Goal: Book appointment/travel/reservation

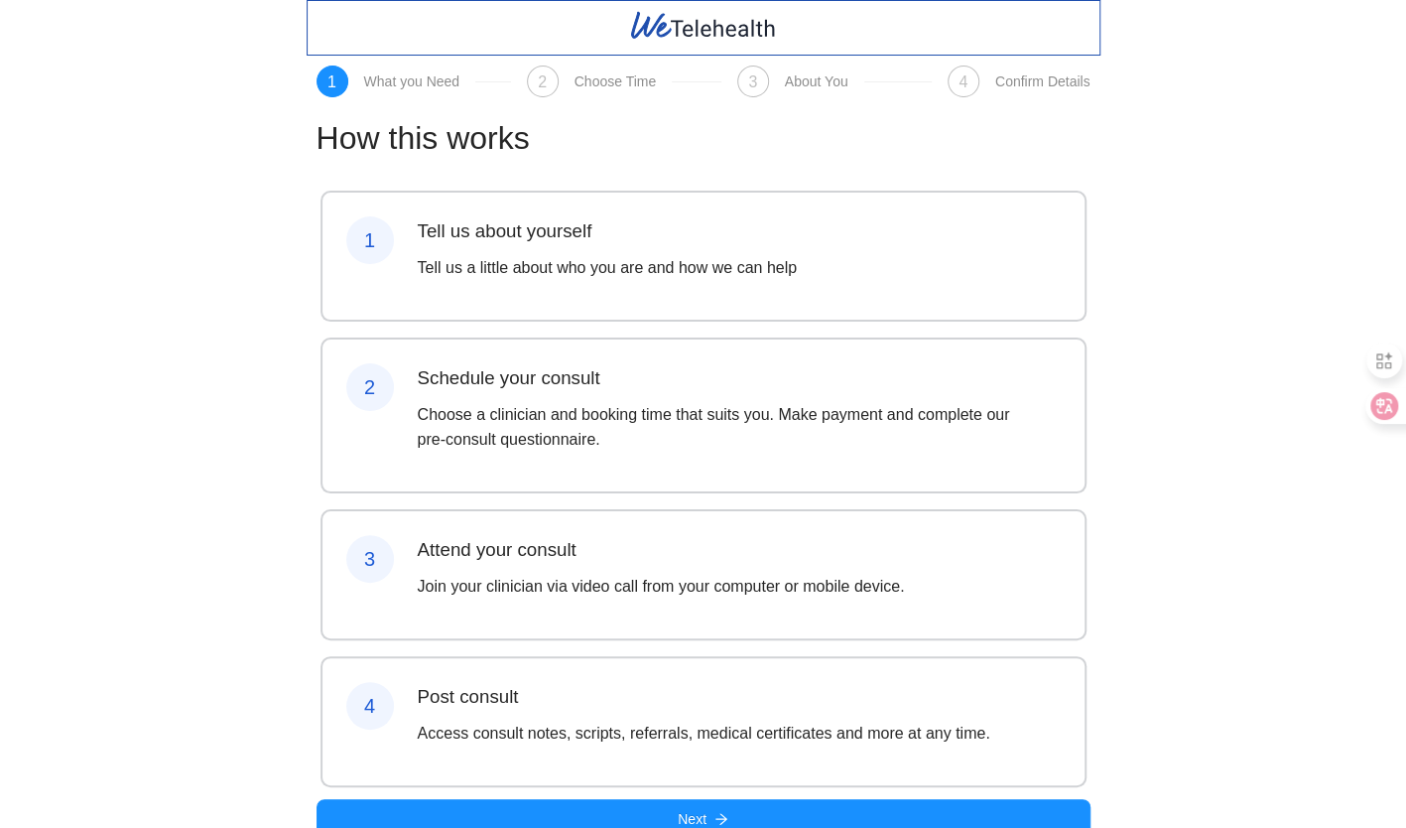
scroll to position [92, 0]
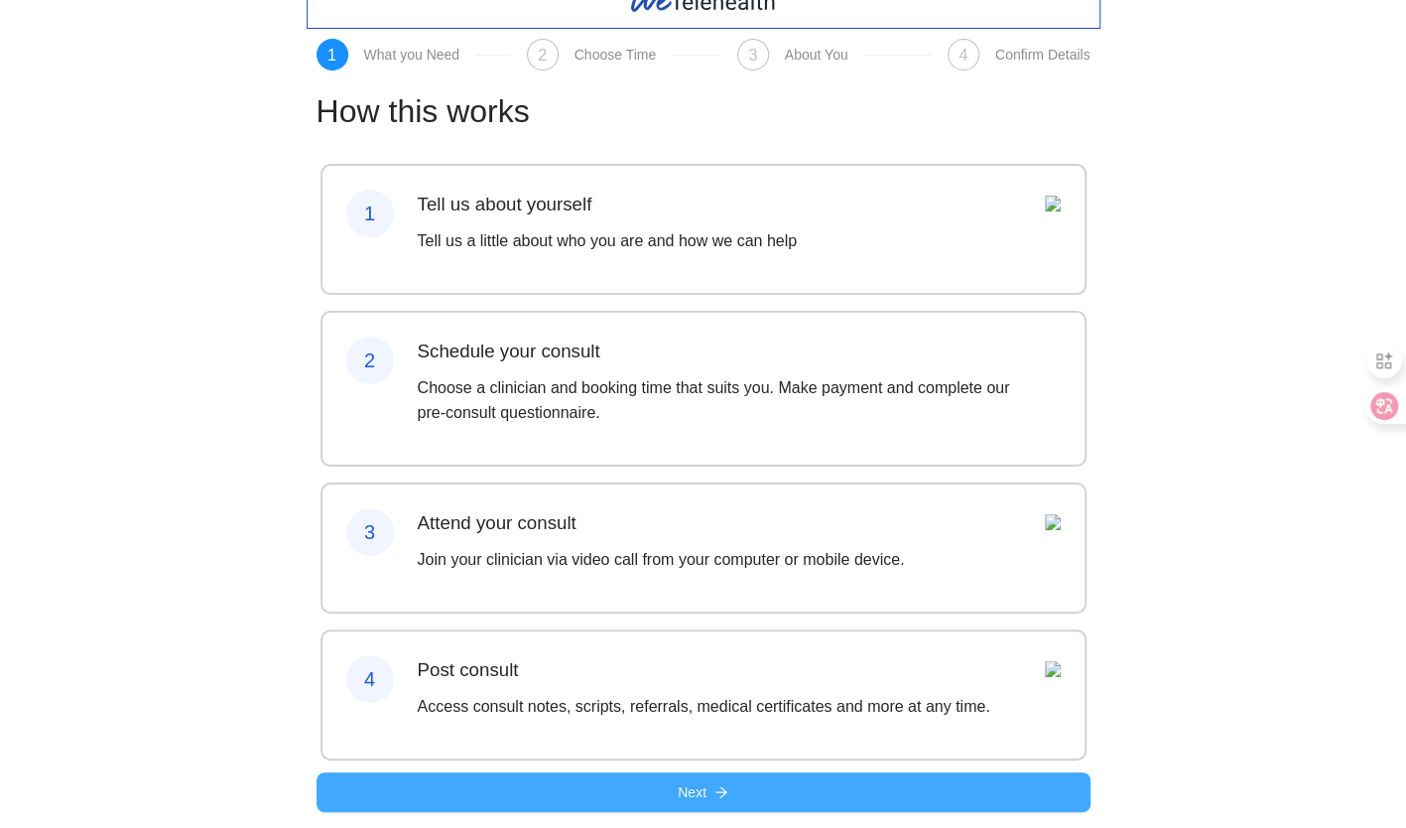
click at [603, 794] on button "Next" at bounding box center [704, 792] width 774 height 40
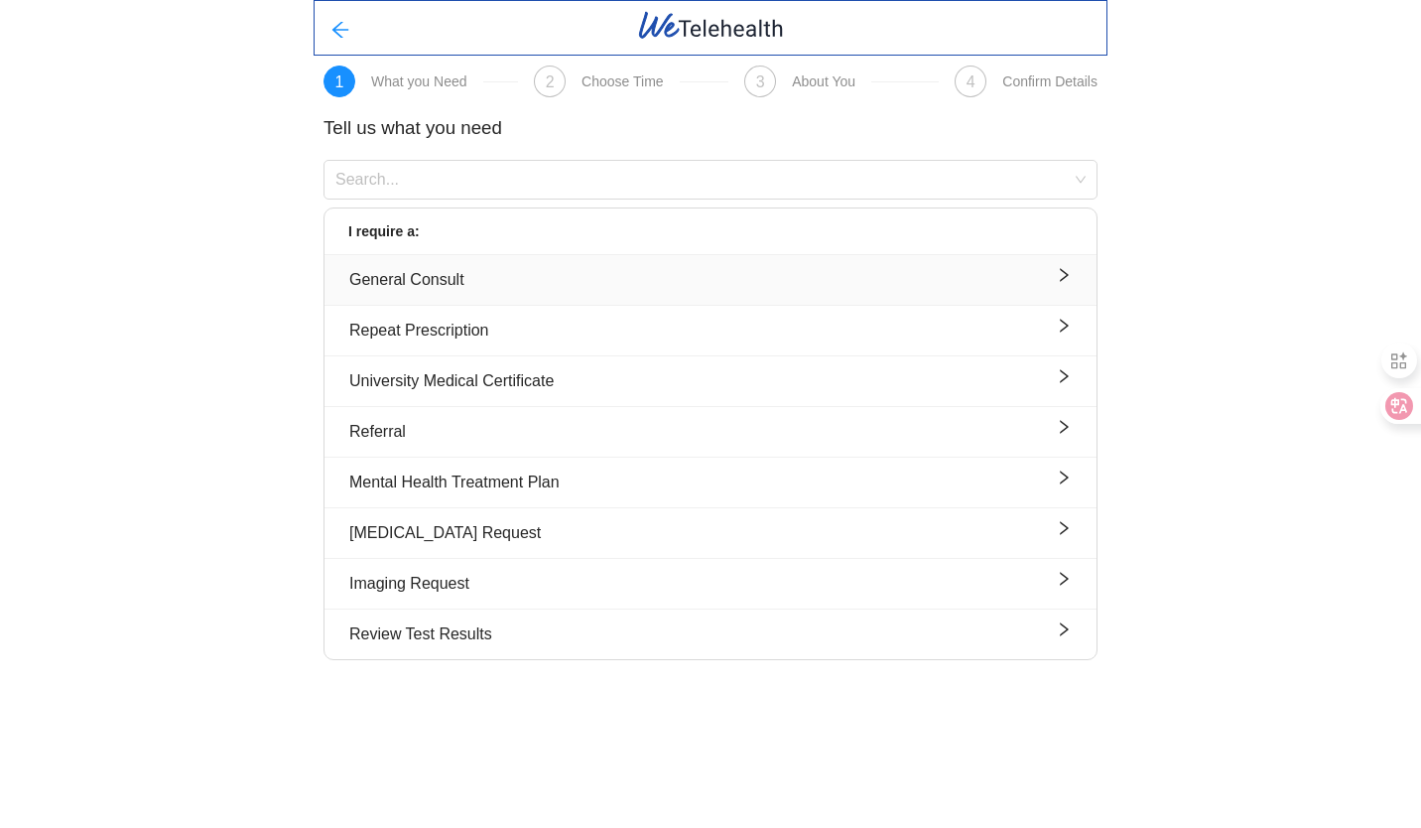
click at [809, 263] on button "General Consult" at bounding box center [710, 280] width 772 height 50
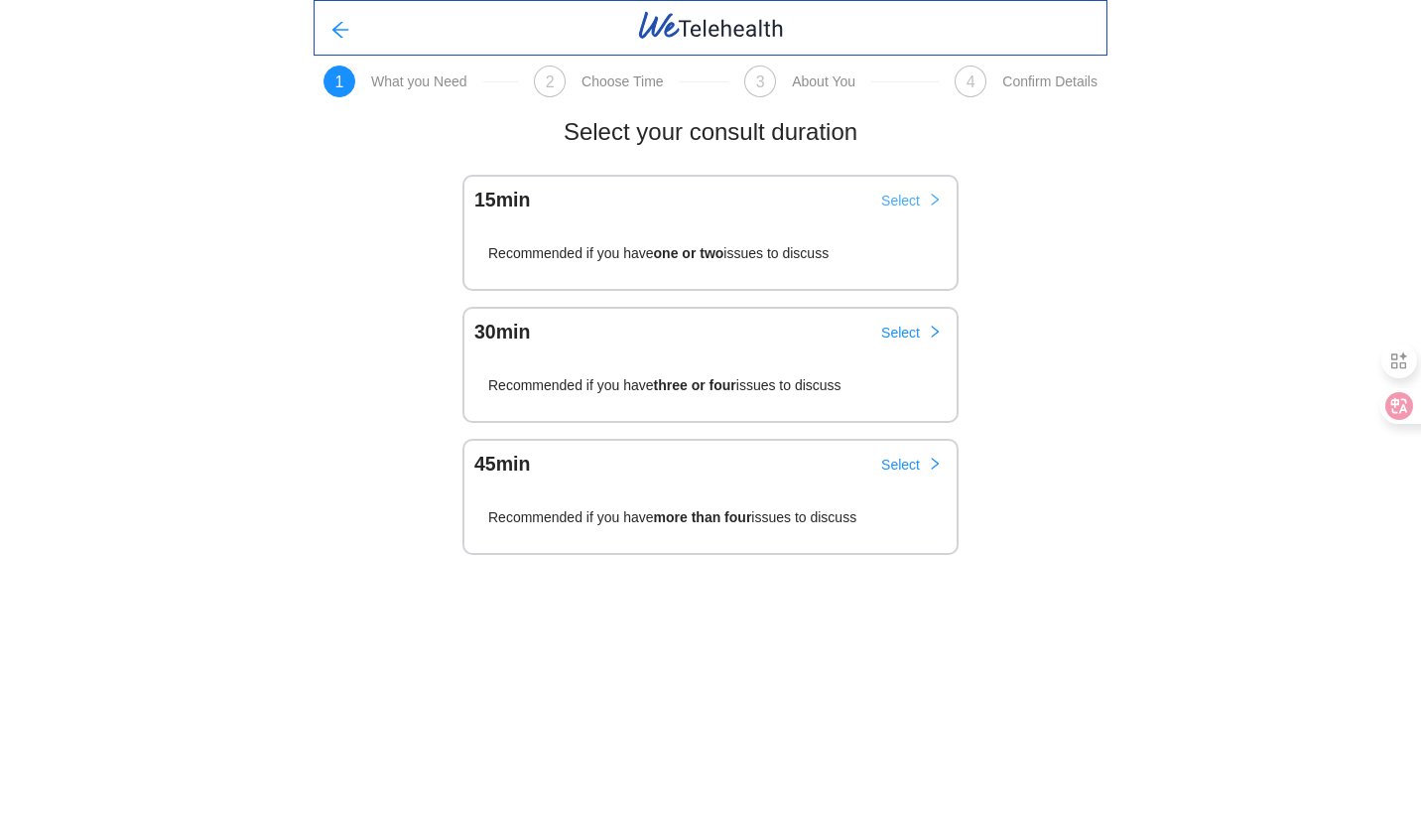
click at [916, 198] on span "Select" at bounding box center [900, 201] width 39 height 22
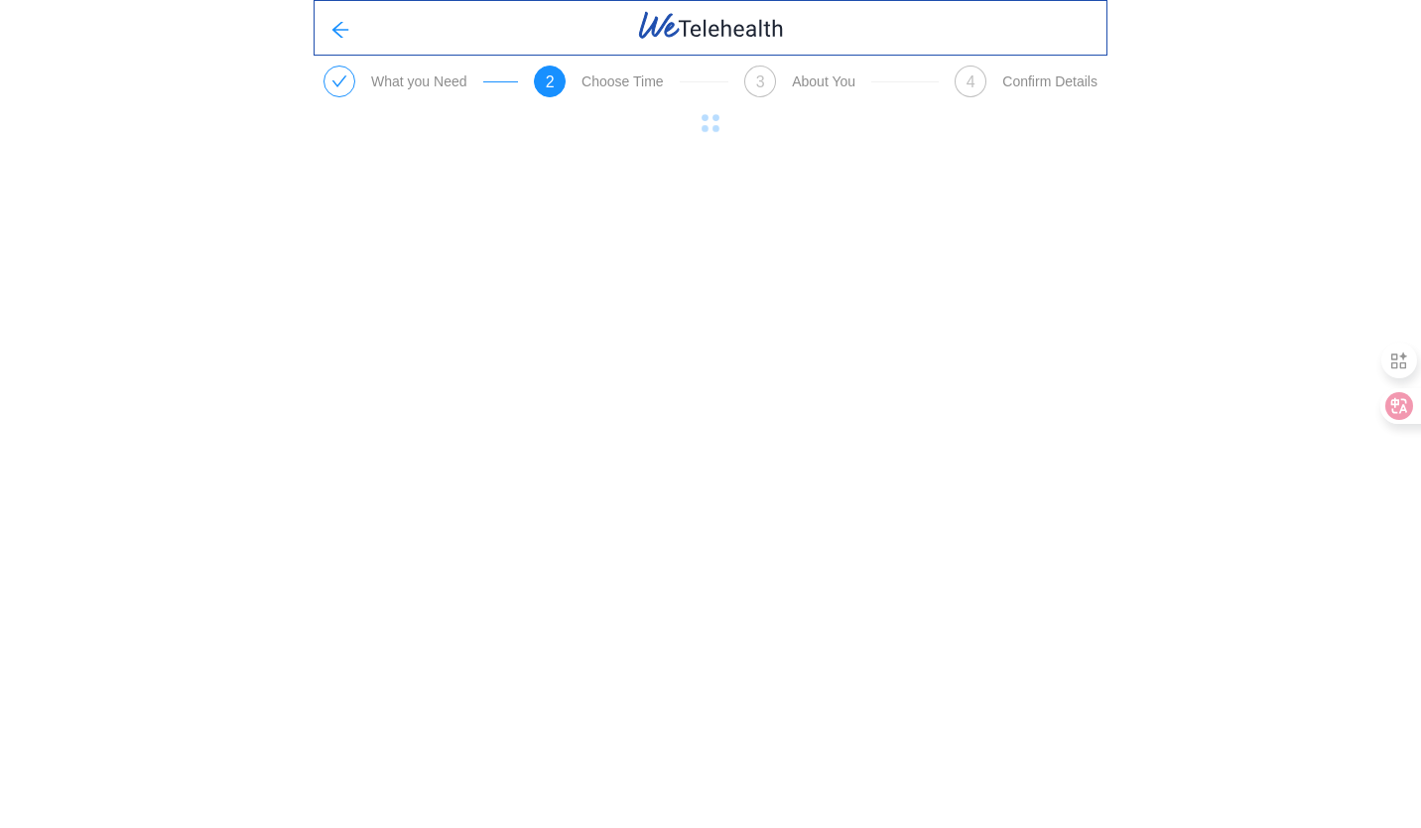
click at [766, 202] on body "What you Need 2 Choose Time 3 About You 4 Confirm Details Select your clinician" at bounding box center [710, 414] width 1421 height 828
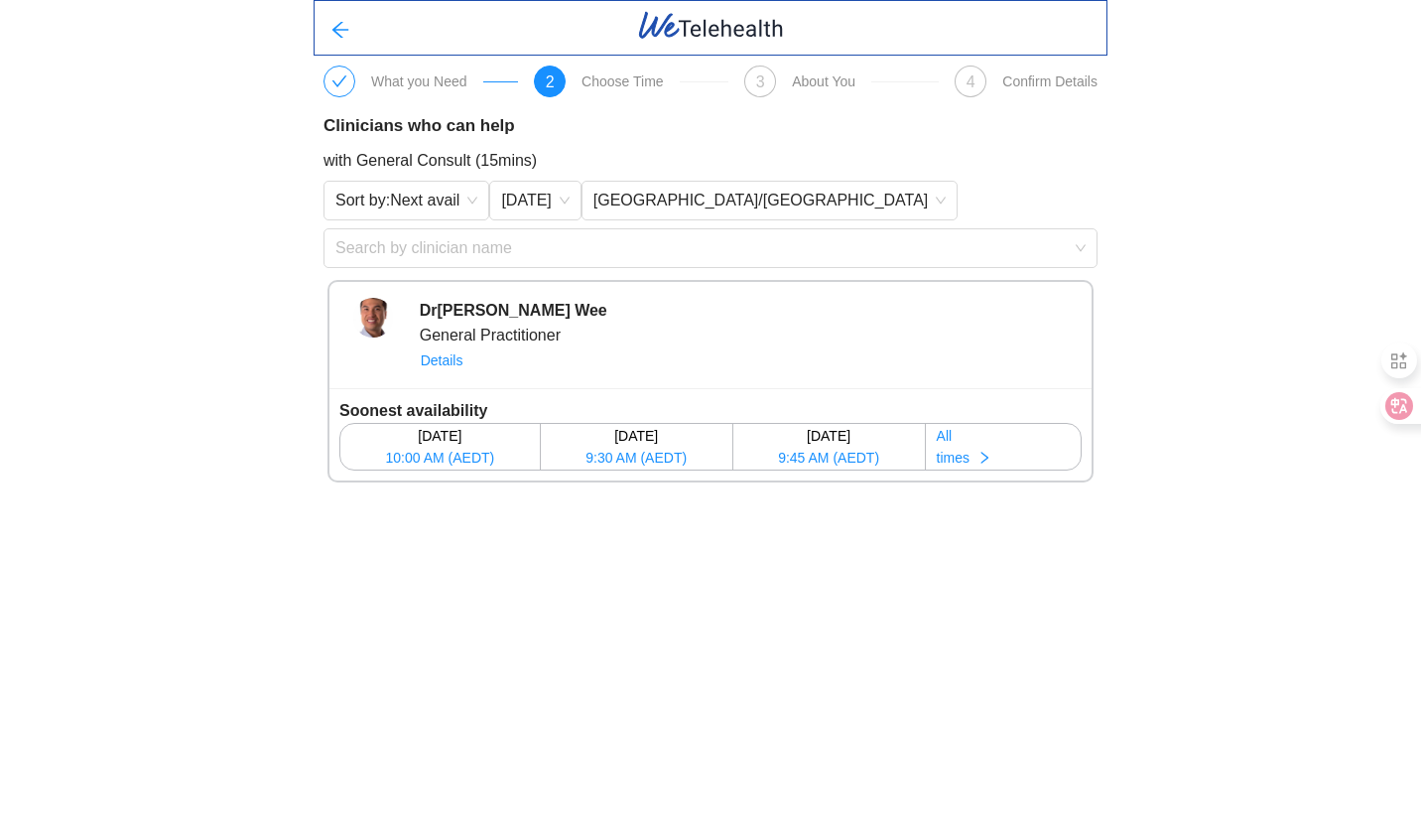
click at [766, 202] on div "Sort by: Next avail [DATE] [GEOGRAPHIC_DATA]/[GEOGRAPHIC_DATA]" at bounding box center [710, 201] width 774 height 40
drag, startPoint x: 766, startPoint y: 202, endPoint x: 772, endPoint y: 187, distance: 17.0
click at [772, 187] on div "Sort by: Next avail [DATE] [GEOGRAPHIC_DATA]/[GEOGRAPHIC_DATA]" at bounding box center [710, 201] width 774 height 40
click at [457, 439] on div "[DATE]" at bounding box center [439, 436] width 197 height 22
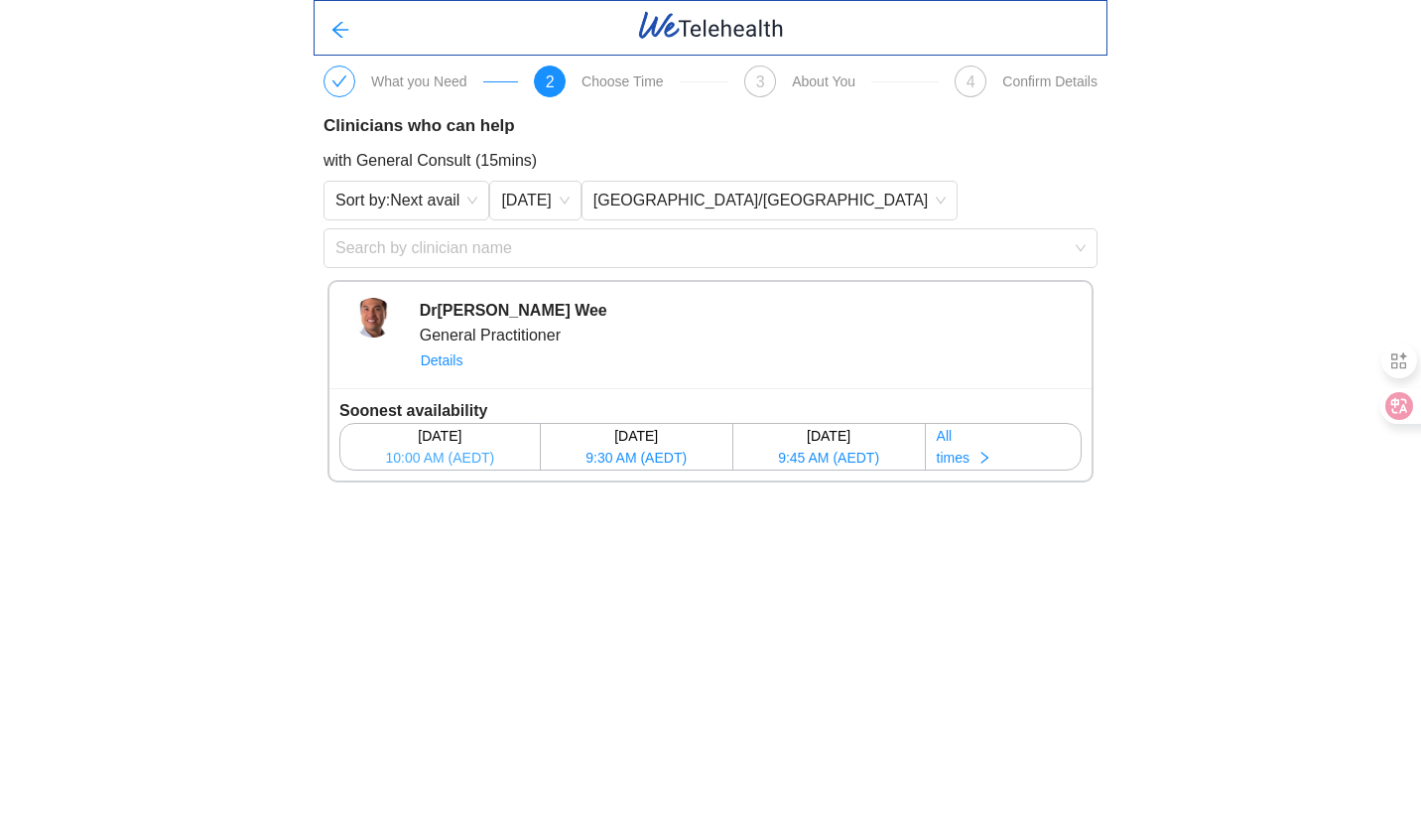
click at [457, 439] on div "[DATE]" at bounding box center [439, 436] width 197 height 22
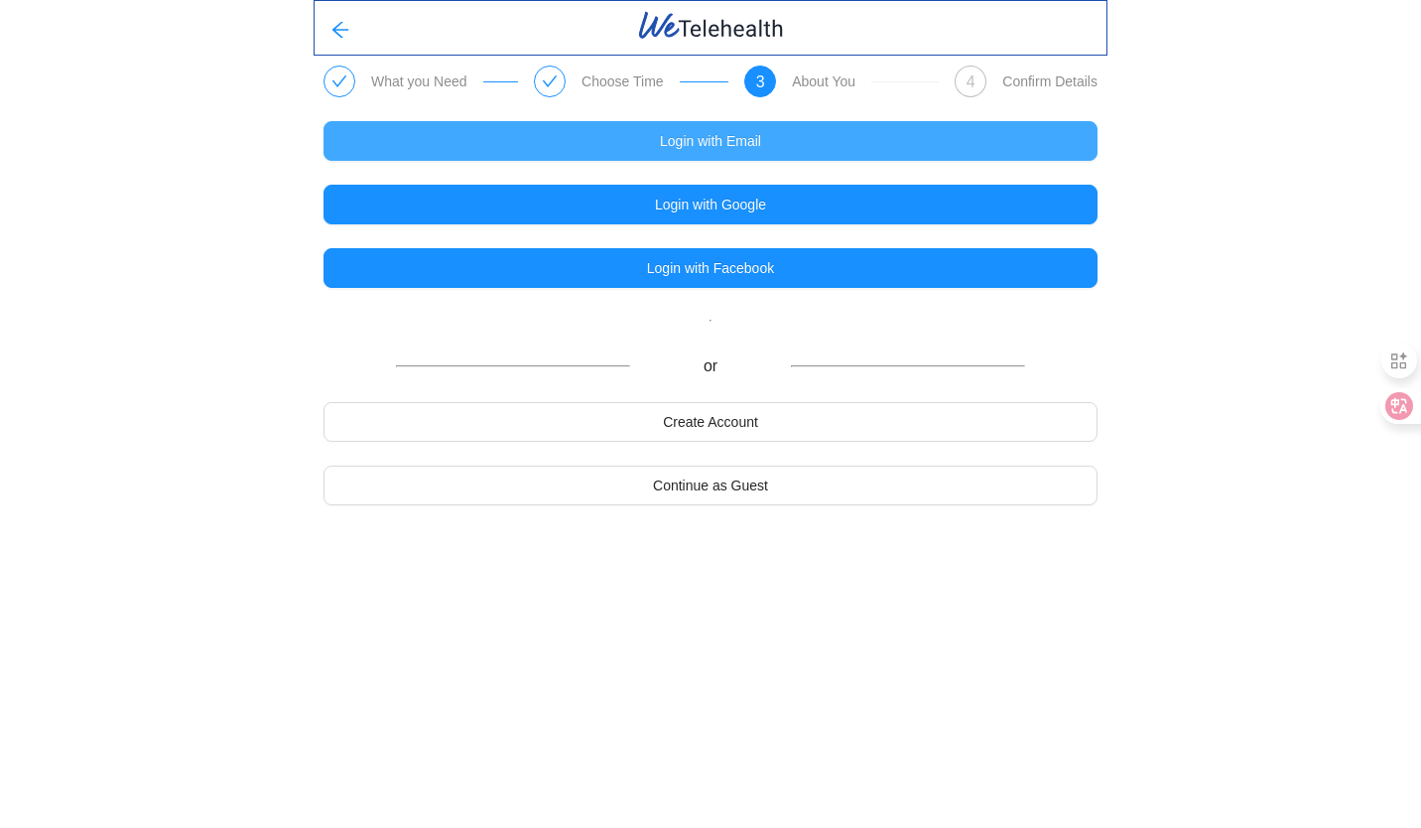
click at [873, 139] on button "Login with Email" at bounding box center [710, 141] width 774 height 40
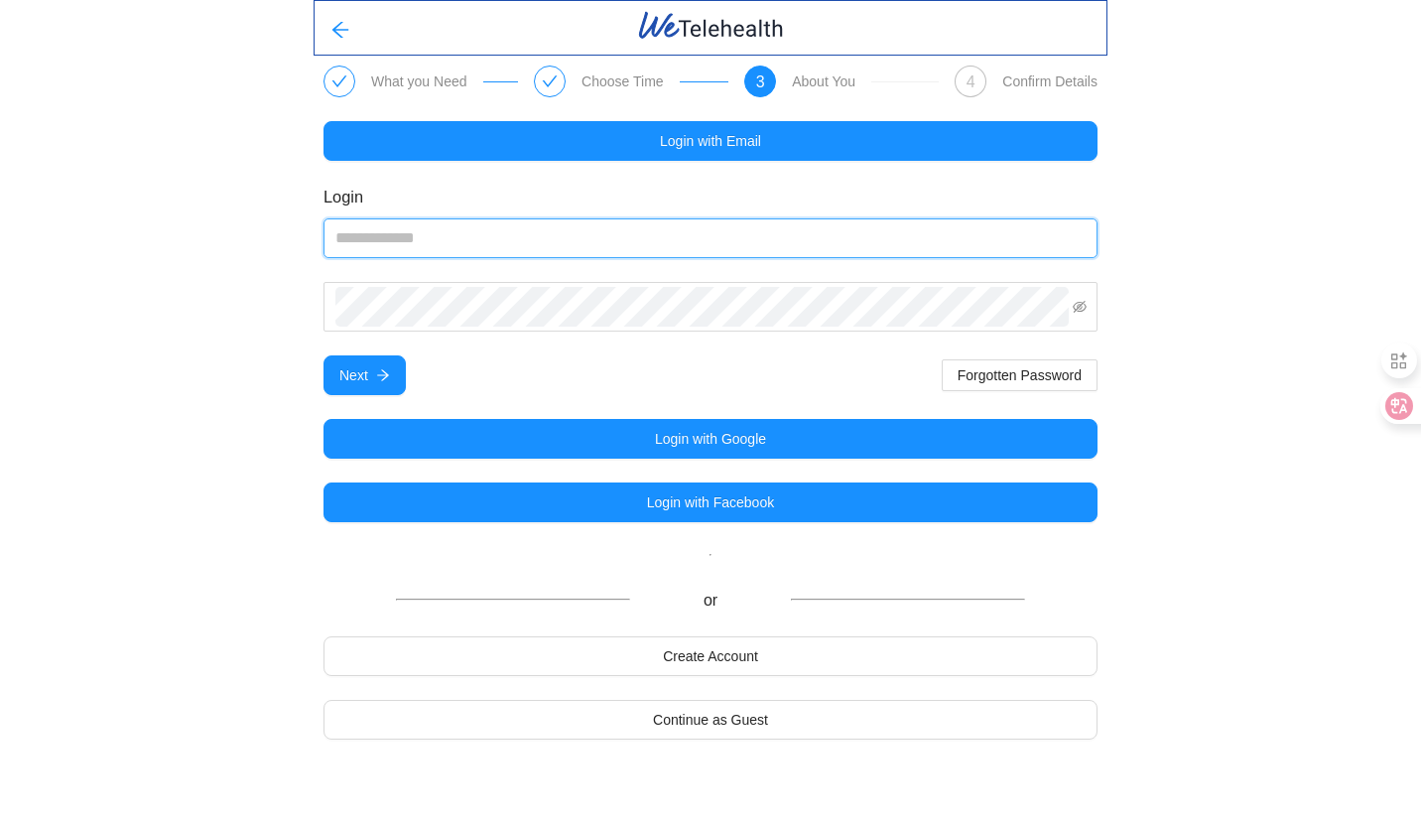
click at [826, 233] on input "email" at bounding box center [710, 238] width 774 height 40
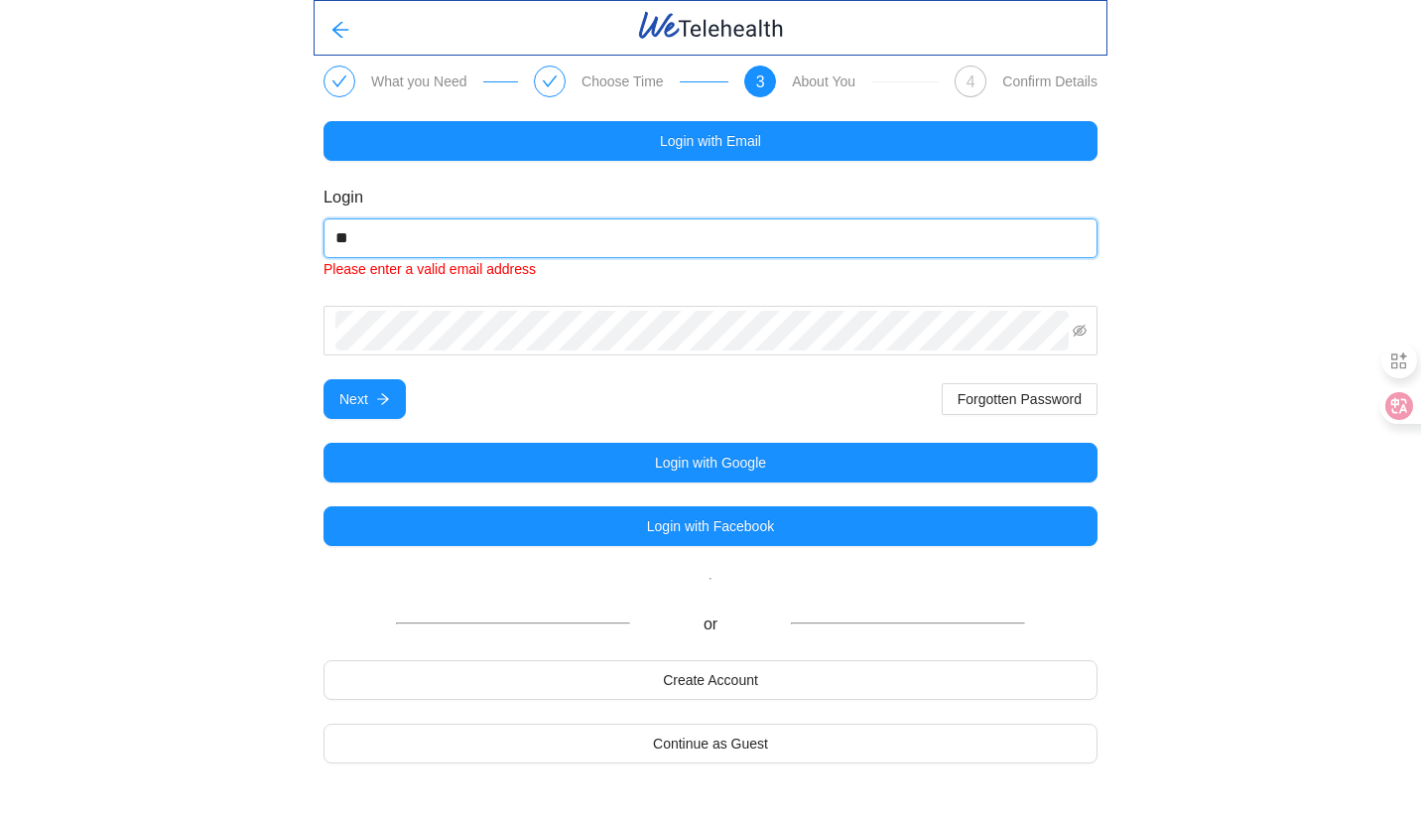
type input "*"
click at [783, 247] on input "*" at bounding box center [710, 238] width 774 height 40
type input "**********"
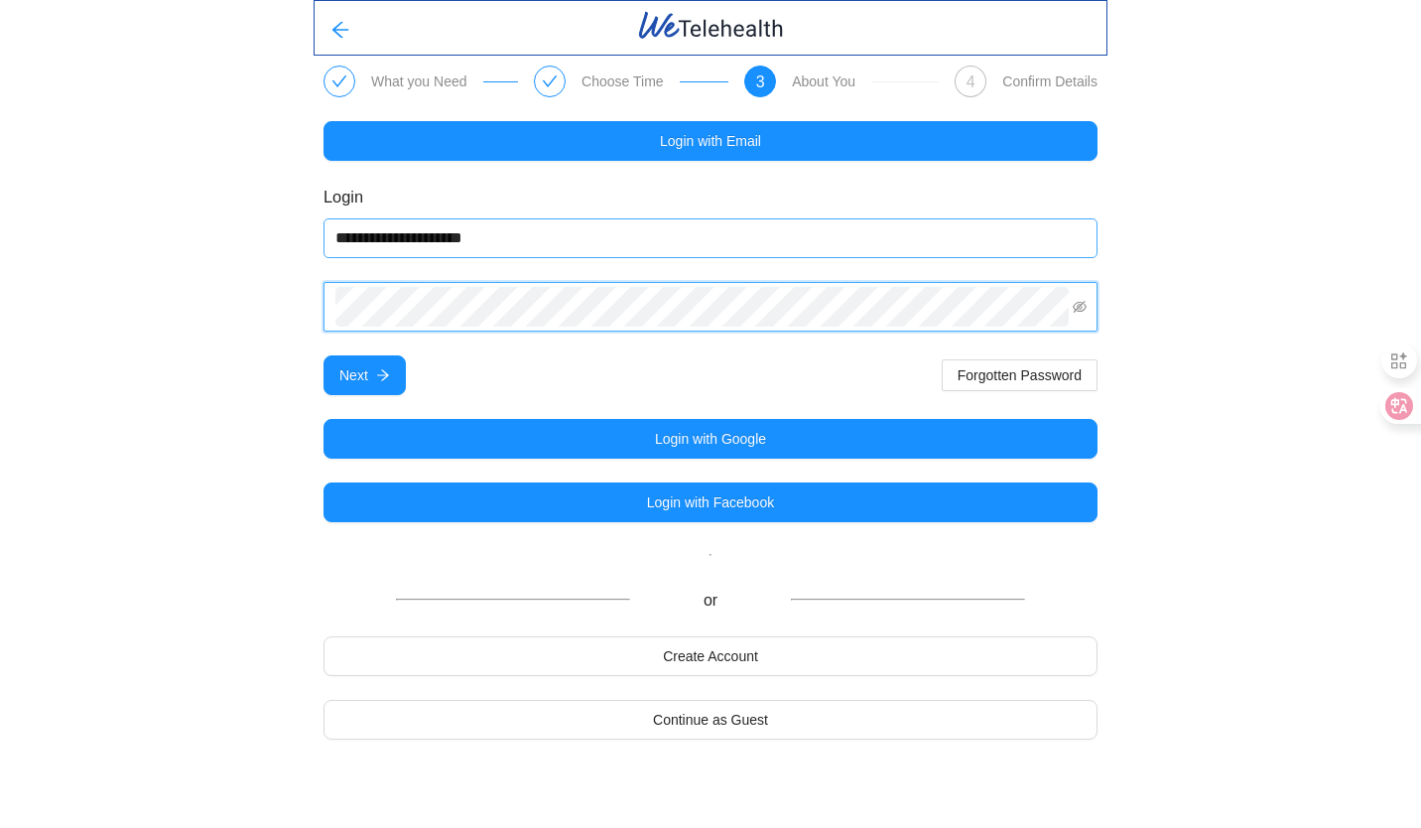
click at [323, 355] on button "Next" at bounding box center [364, 375] width 82 height 40
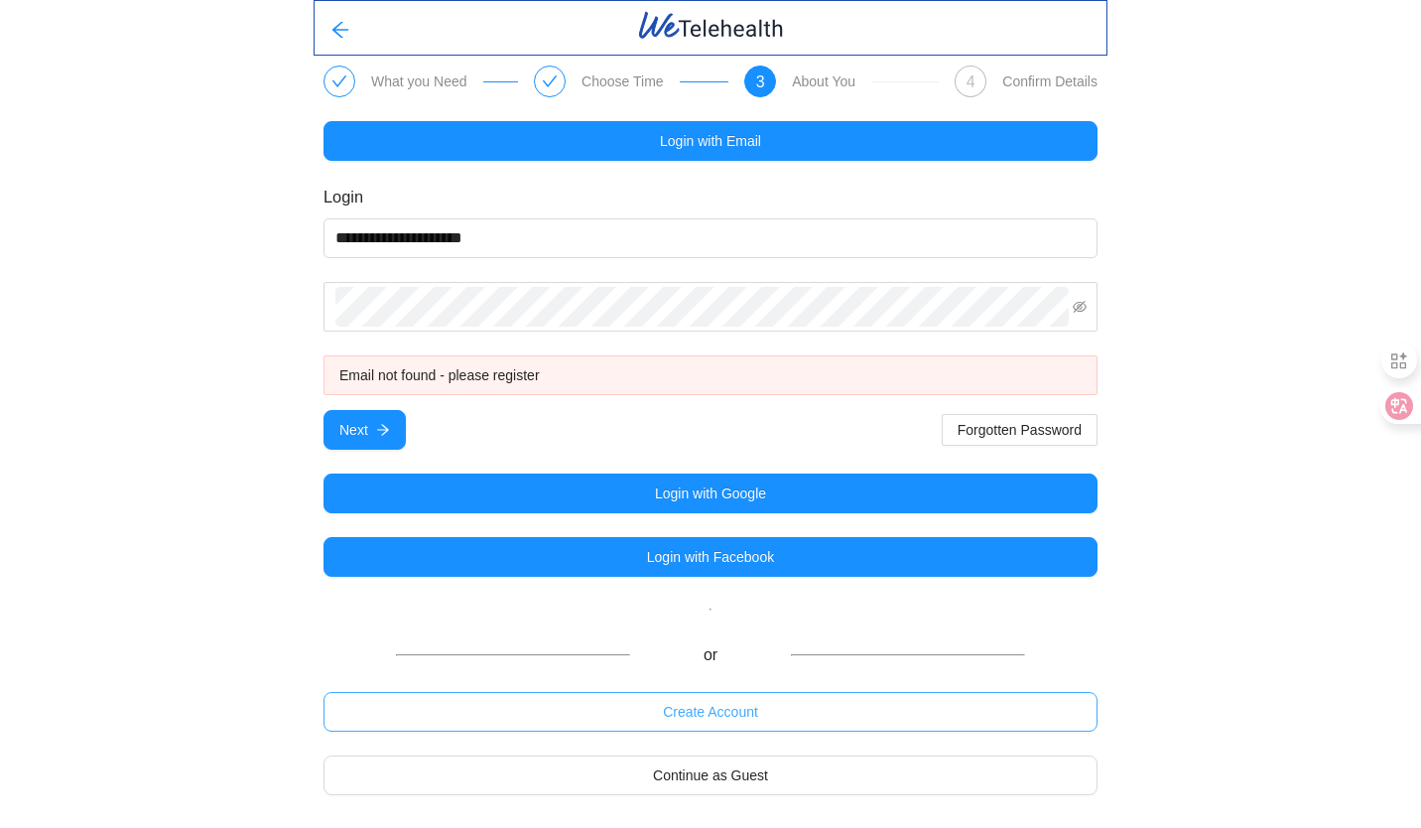
click at [840, 709] on button "Create Account" at bounding box center [710, 712] width 774 height 40
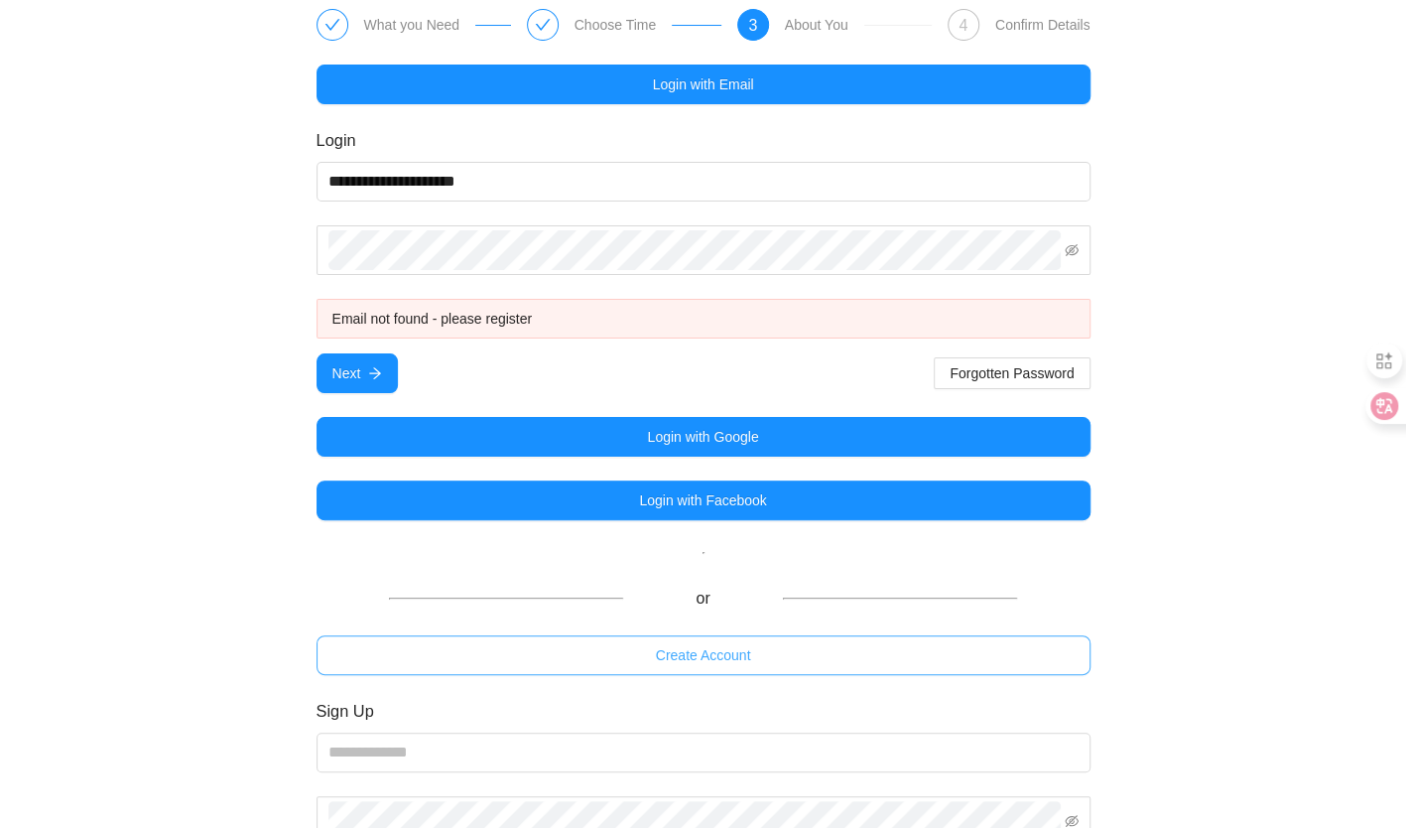
scroll to position [288, 0]
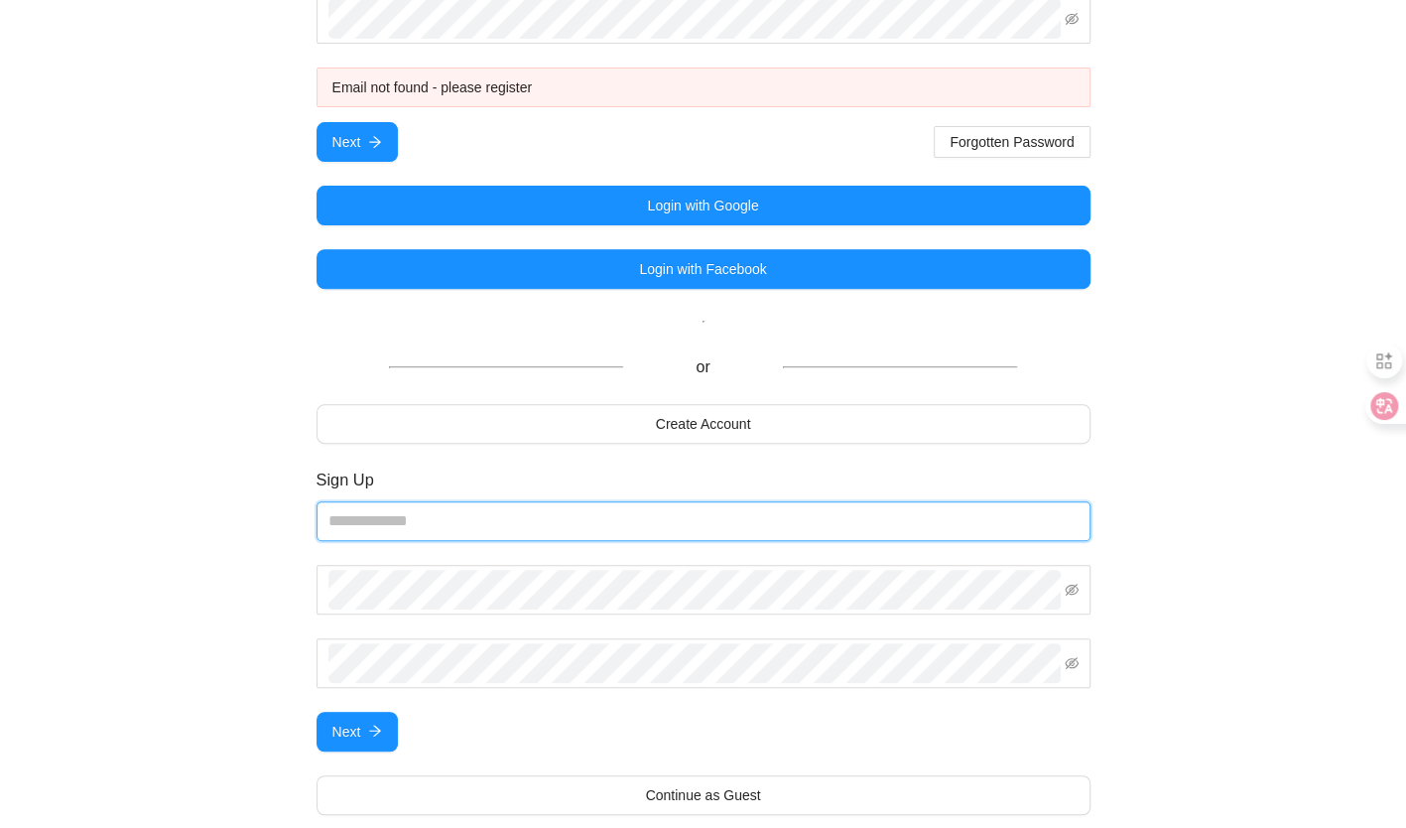
click at [818, 520] on input "email" at bounding box center [704, 521] width 774 height 40
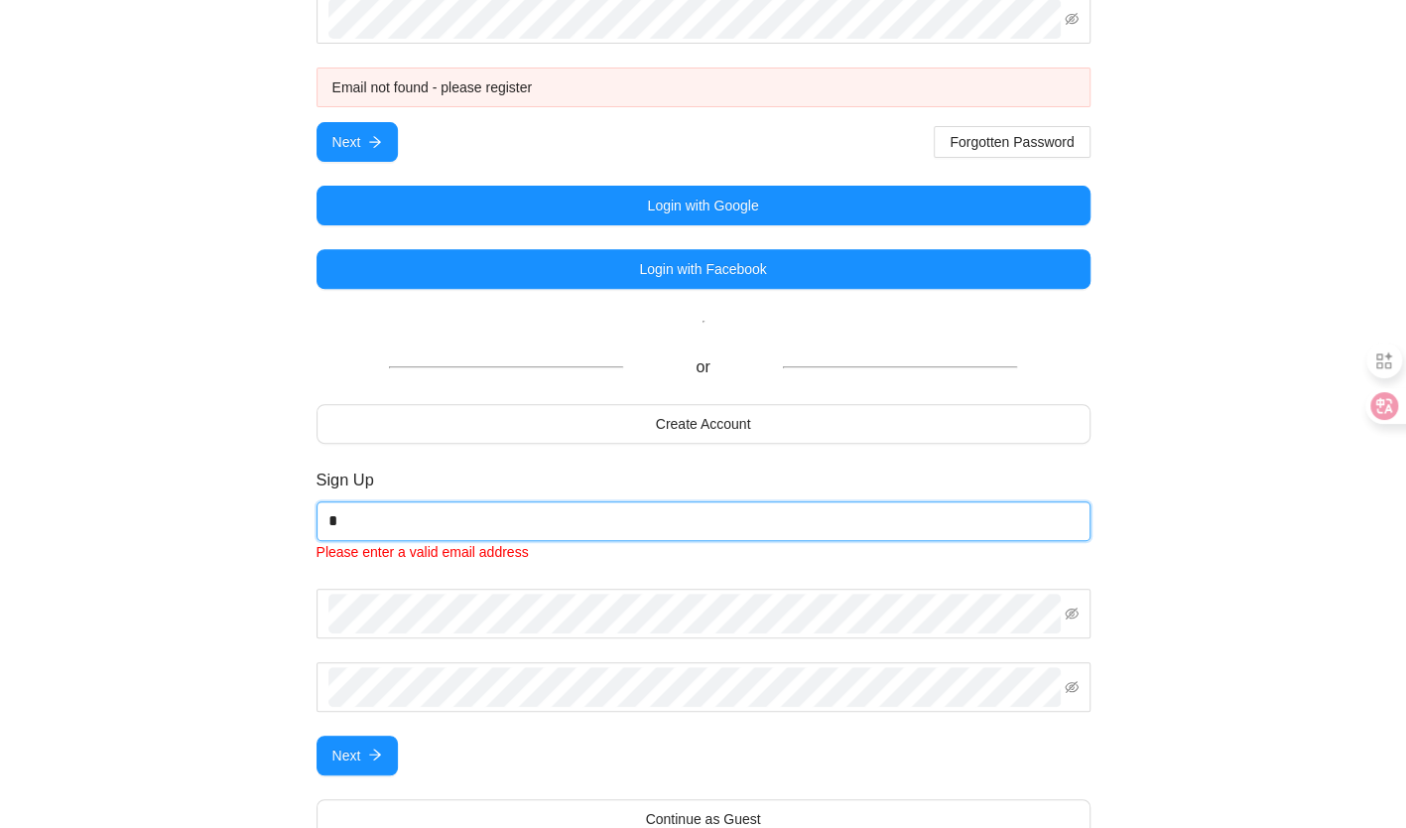
type input "**********"
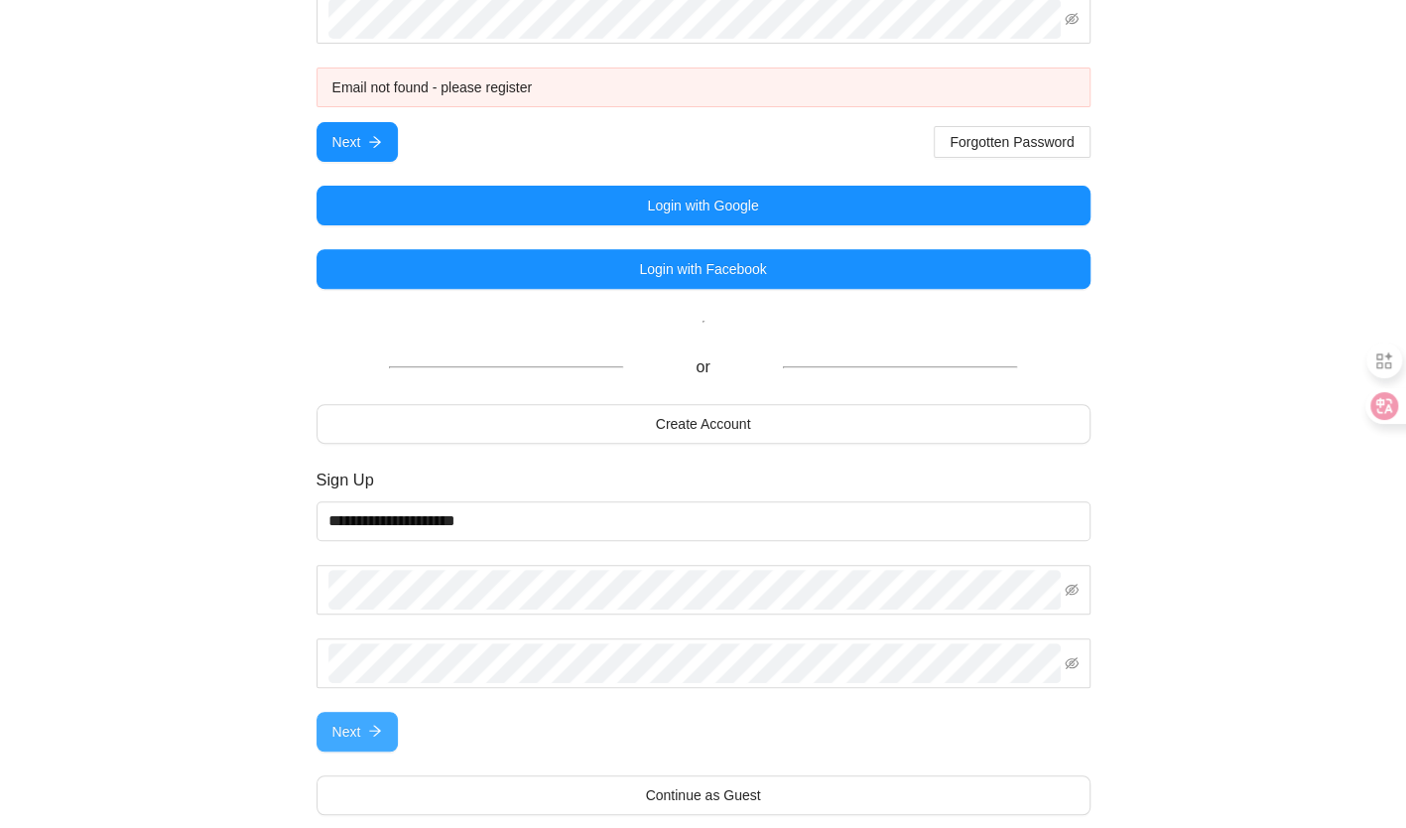
click at [378, 723] on icon "arrow-right" at bounding box center [375, 730] width 14 height 14
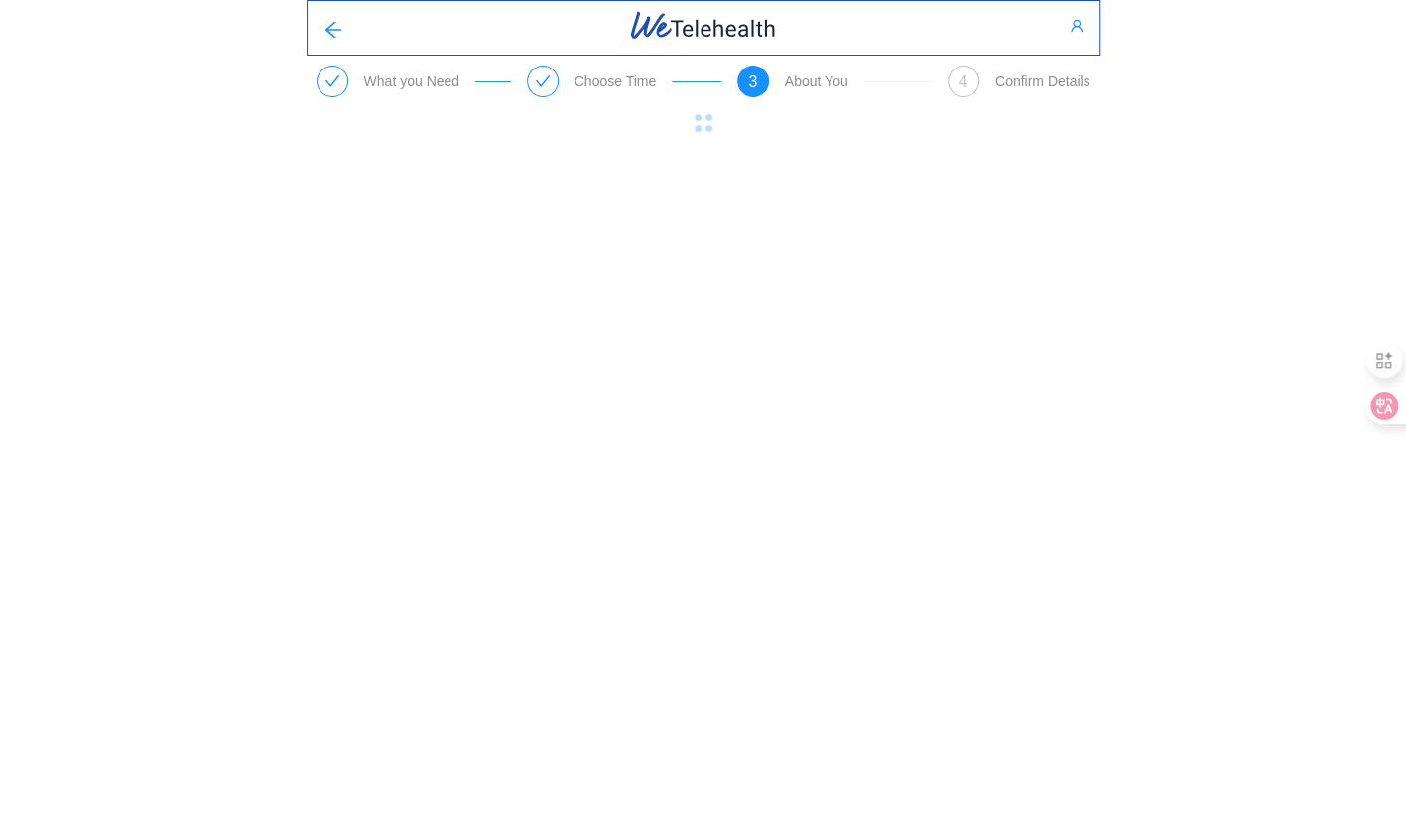
scroll to position [0, 0]
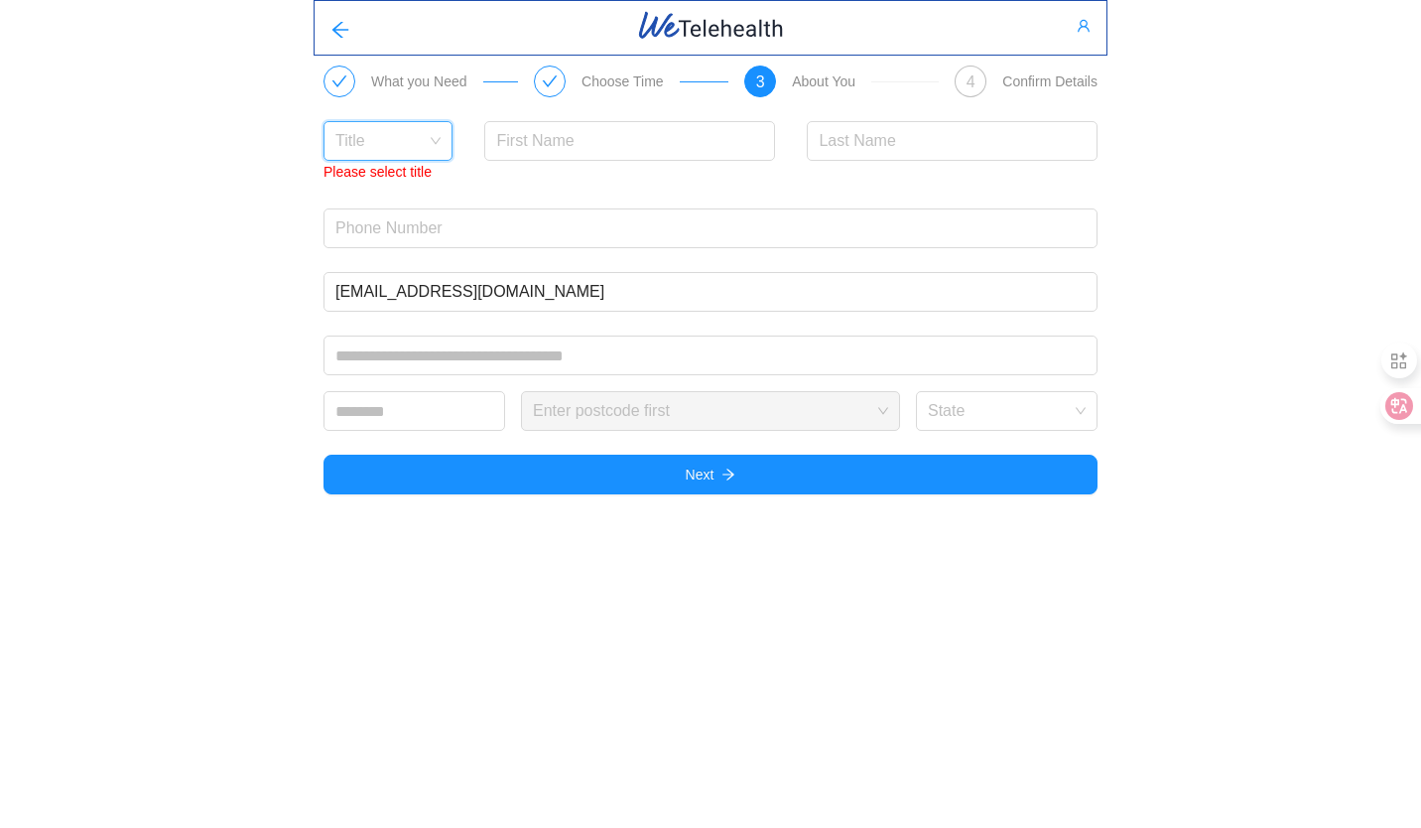
click at [417, 123] on input "search" at bounding box center [380, 137] width 91 height 30
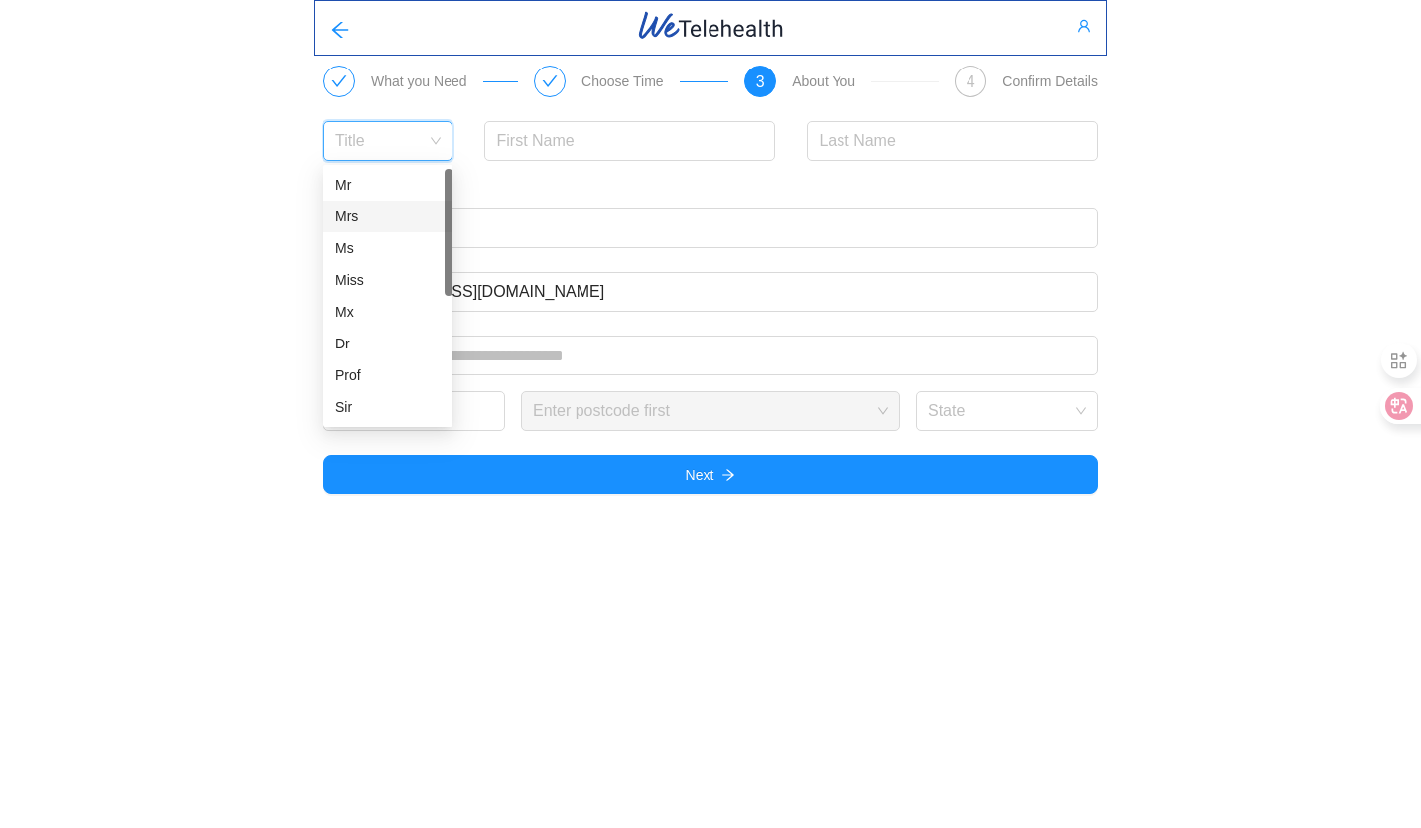
click at [413, 222] on div "Mrs" at bounding box center [387, 216] width 105 height 22
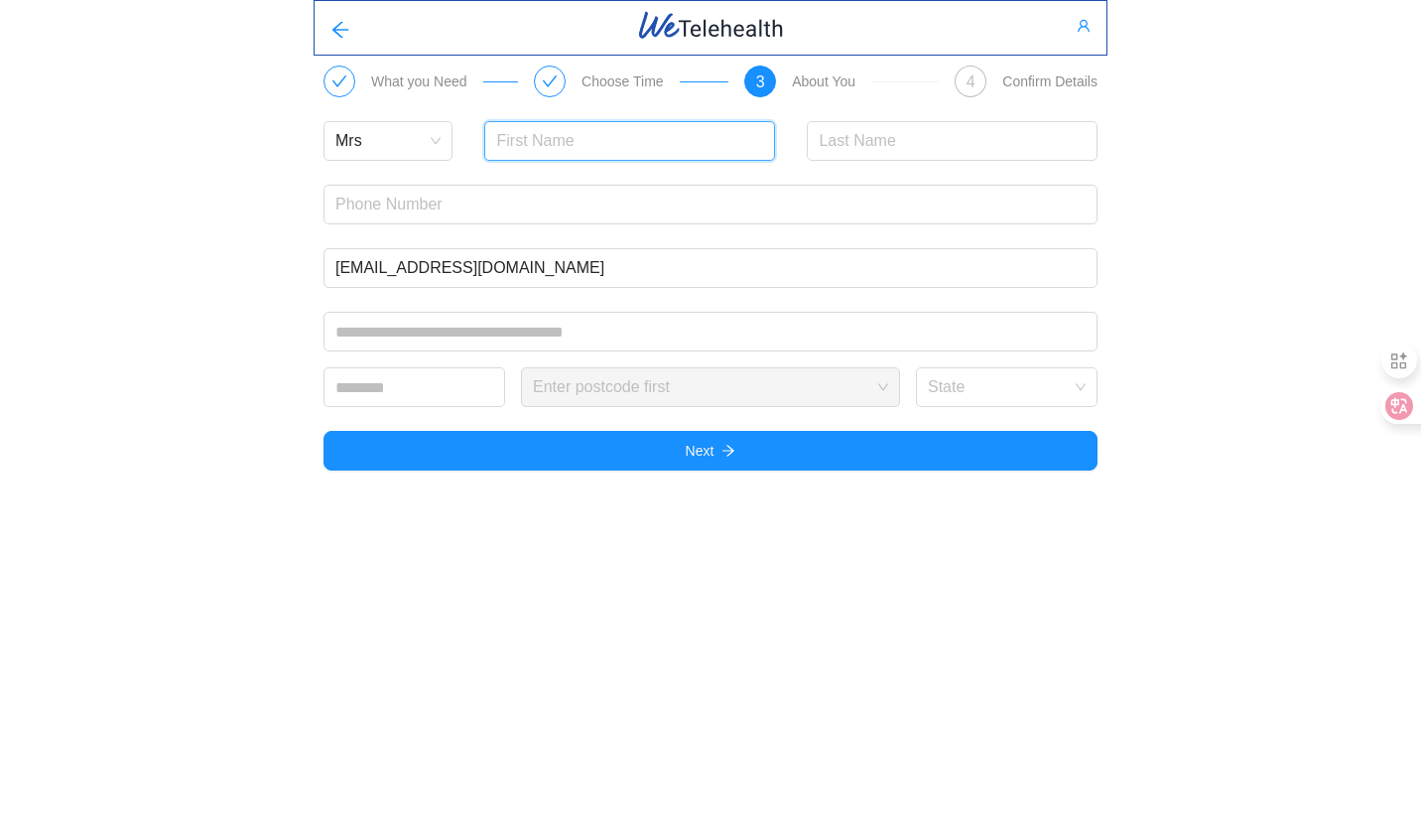
click at [593, 146] on input "text" at bounding box center [629, 141] width 291 height 40
type input "Zhuoran"
type input "SHI"
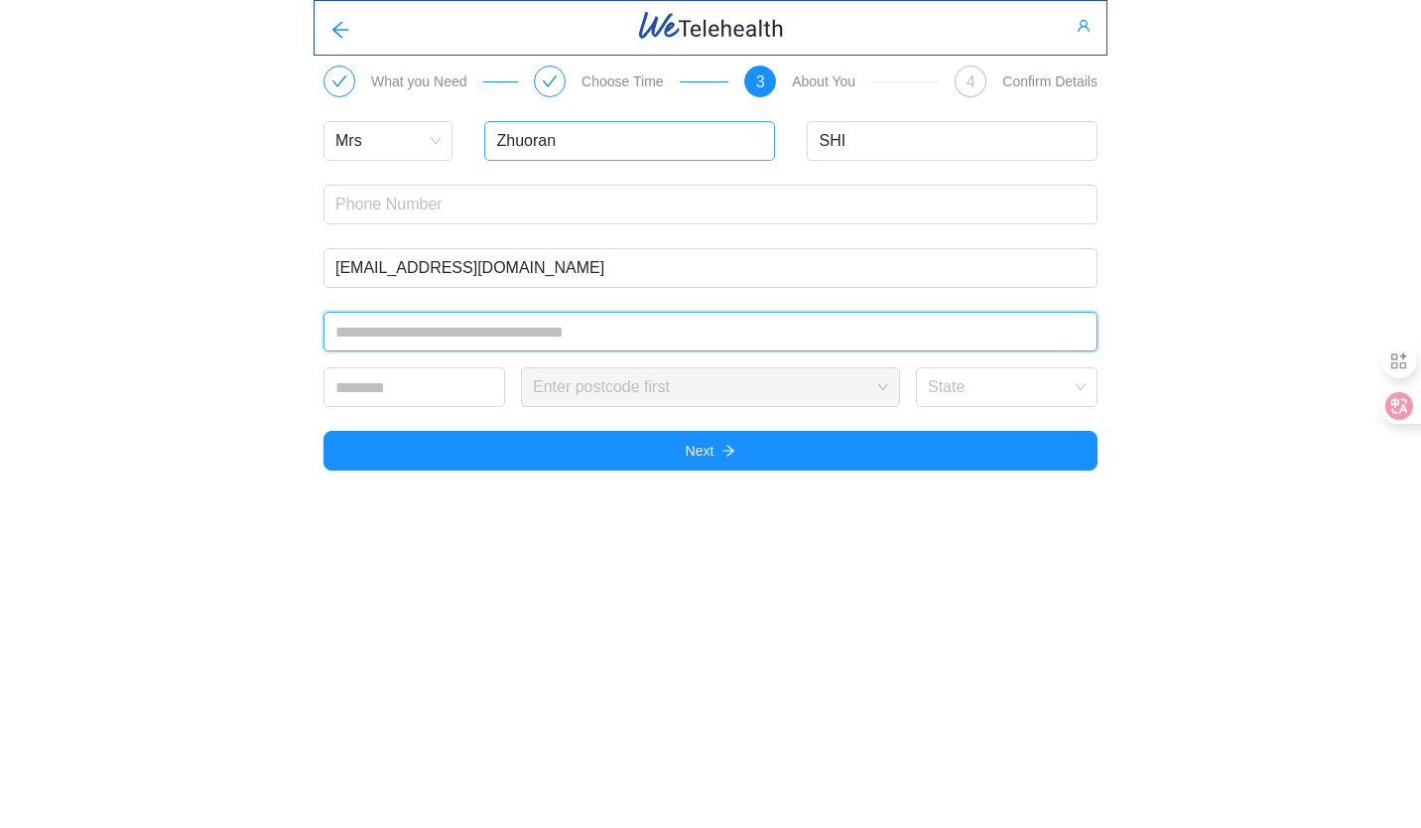
type input "**********"
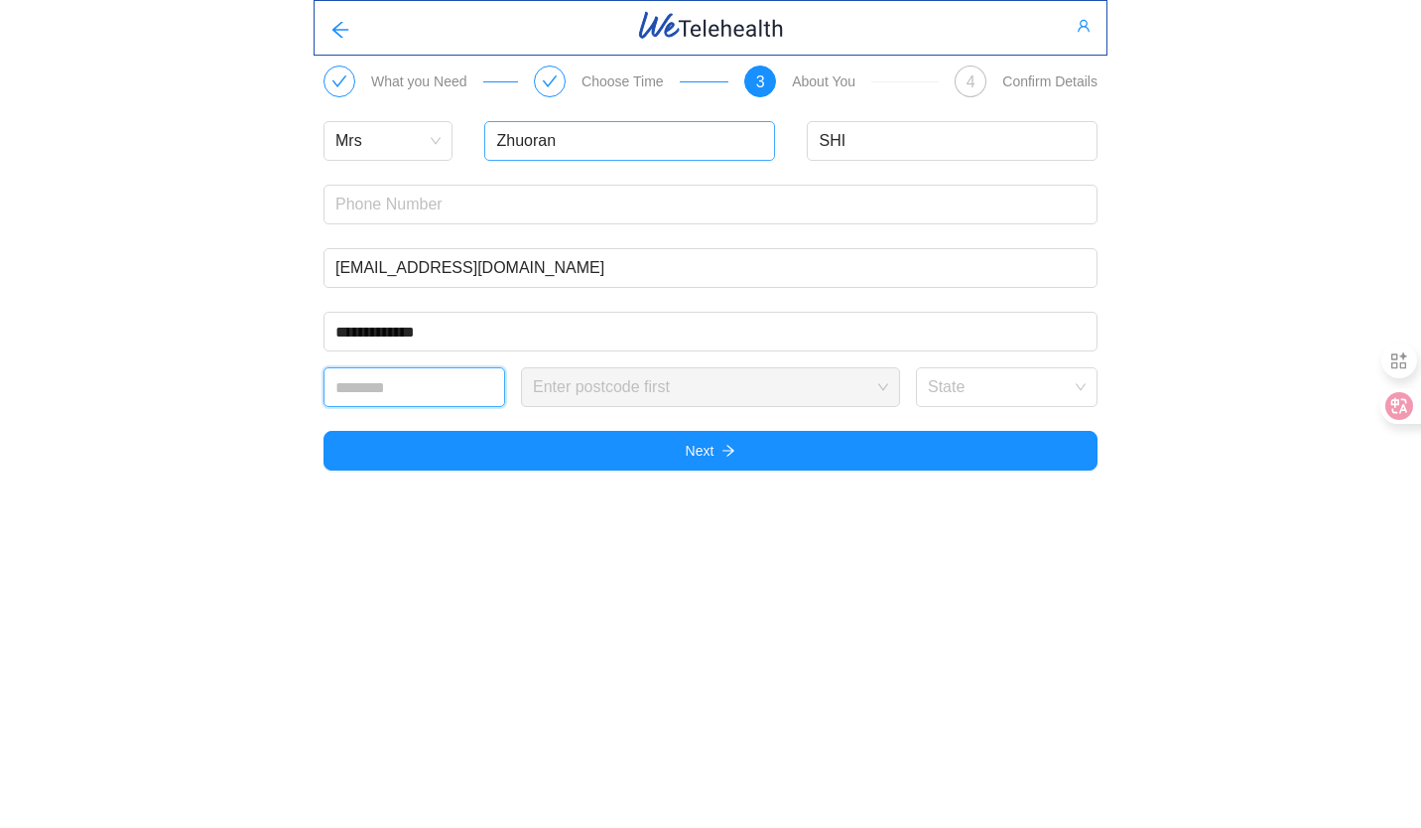
type input "****"
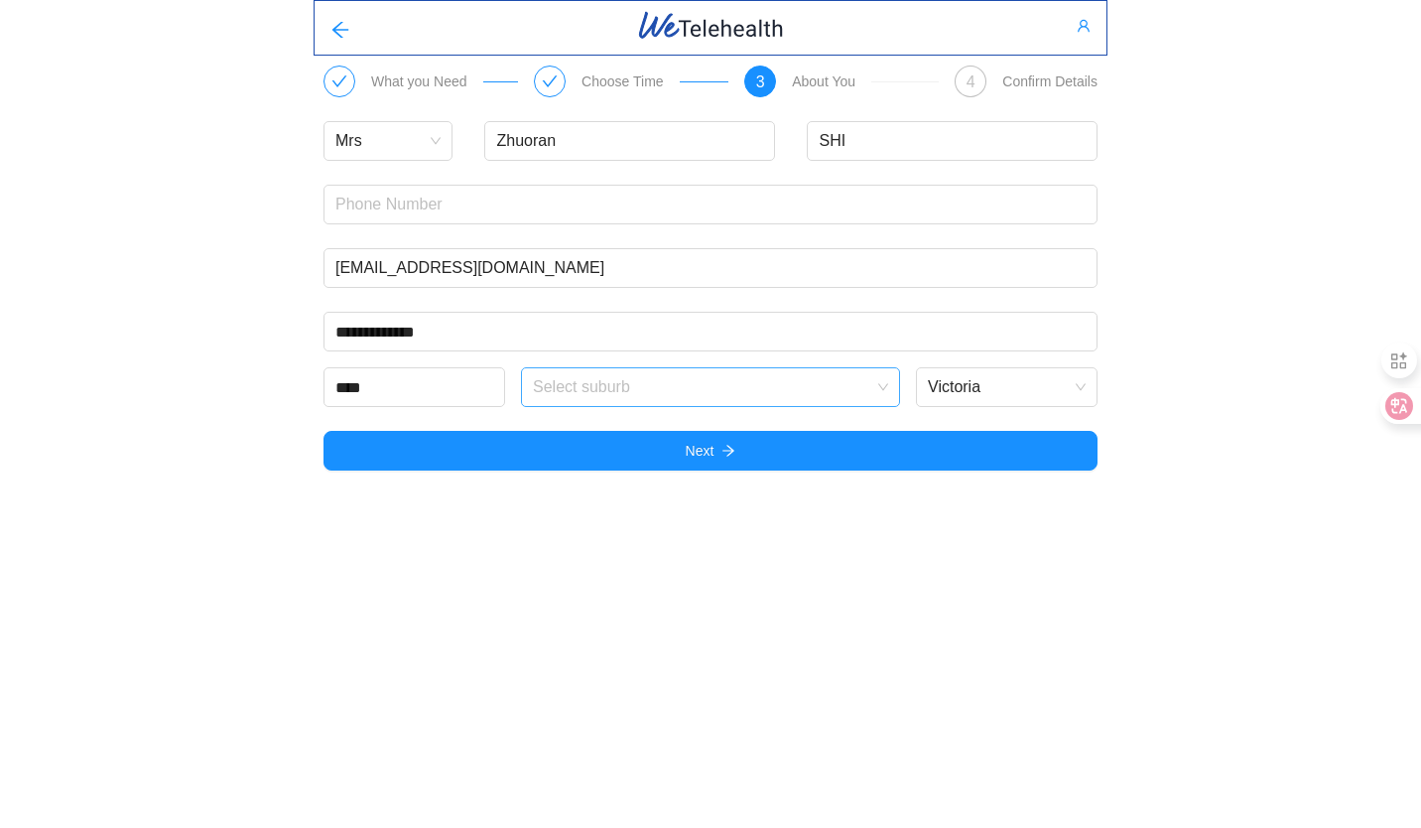
click at [647, 374] on input "search" at bounding box center [703, 383] width 341 height 30
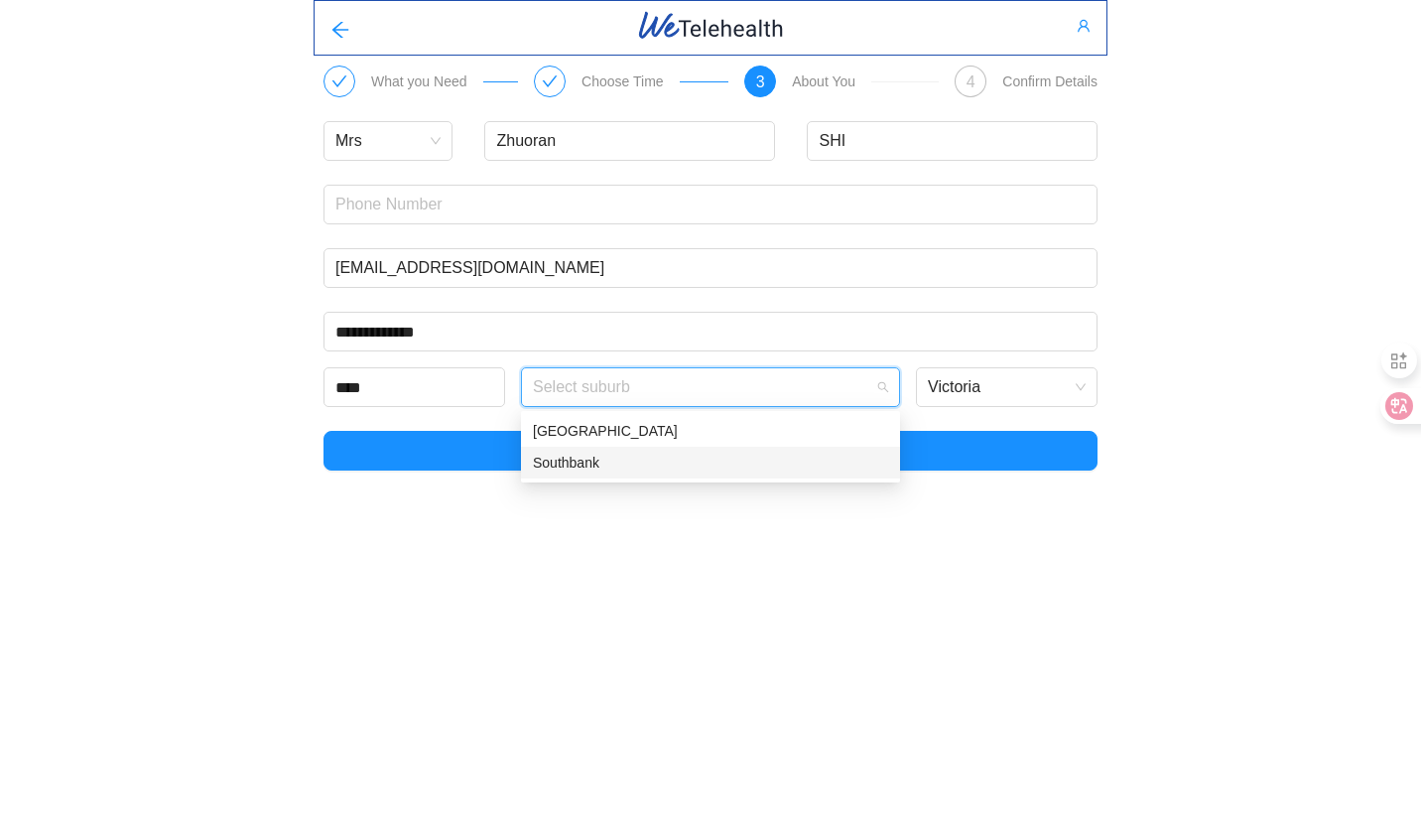
click at [646, 462] on div "Southbank" at bounding box center [710, 463] width 355 height 22
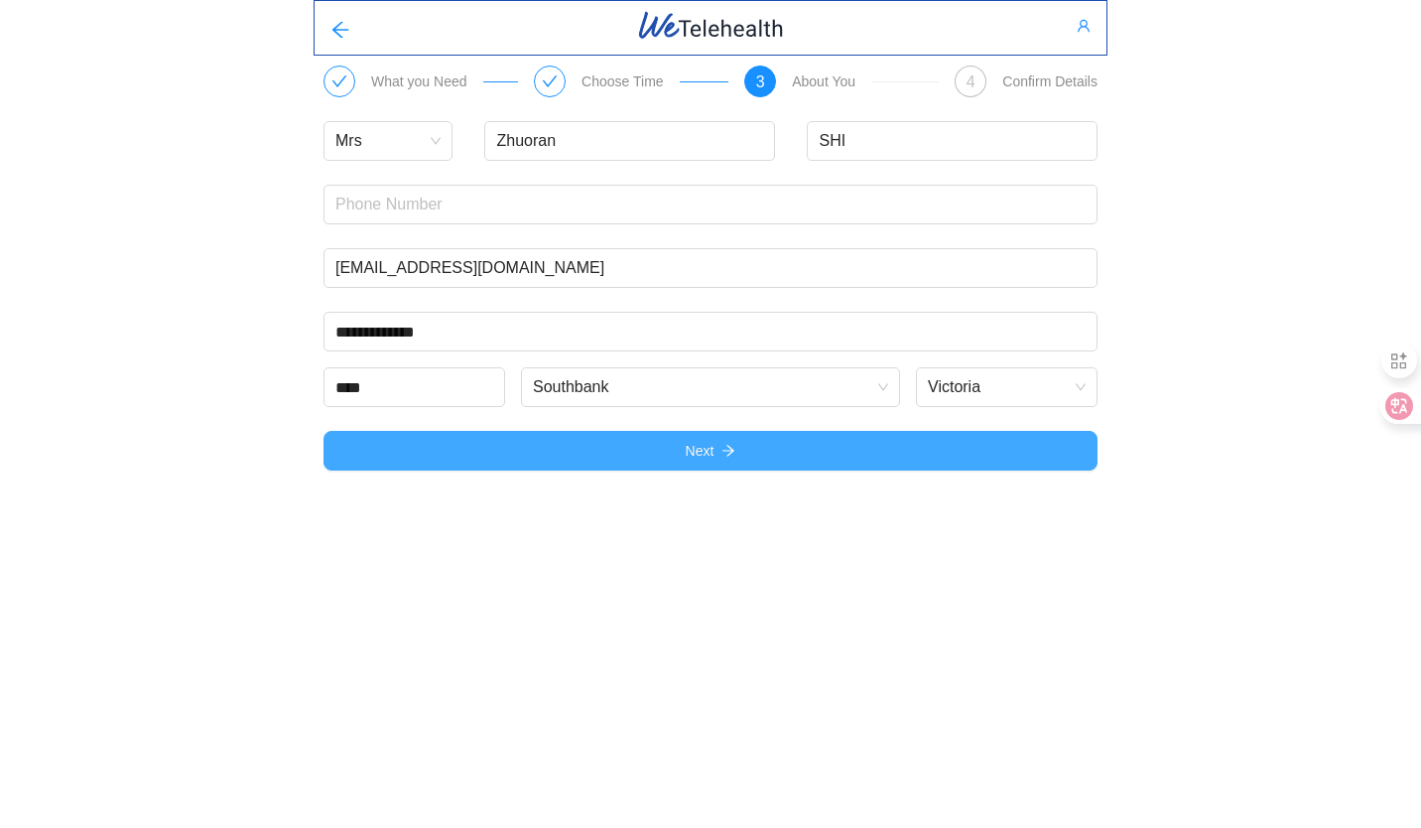
click at [646, 462] on button "Next" at bounding box center [710, 451] width 774 height 40
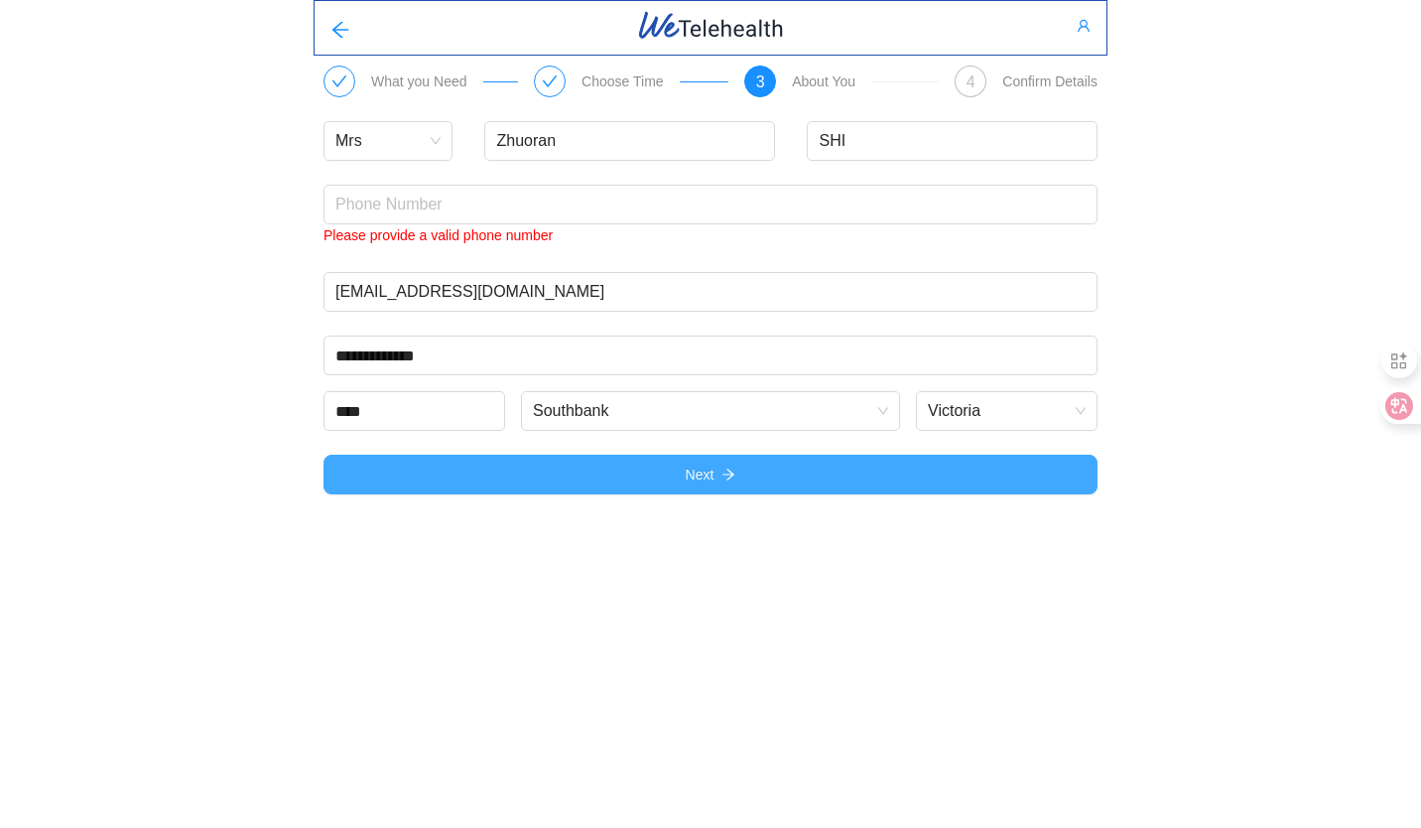
click at [646, 462] on button "Next" at bounding box center [710, 474] width 774 height 40
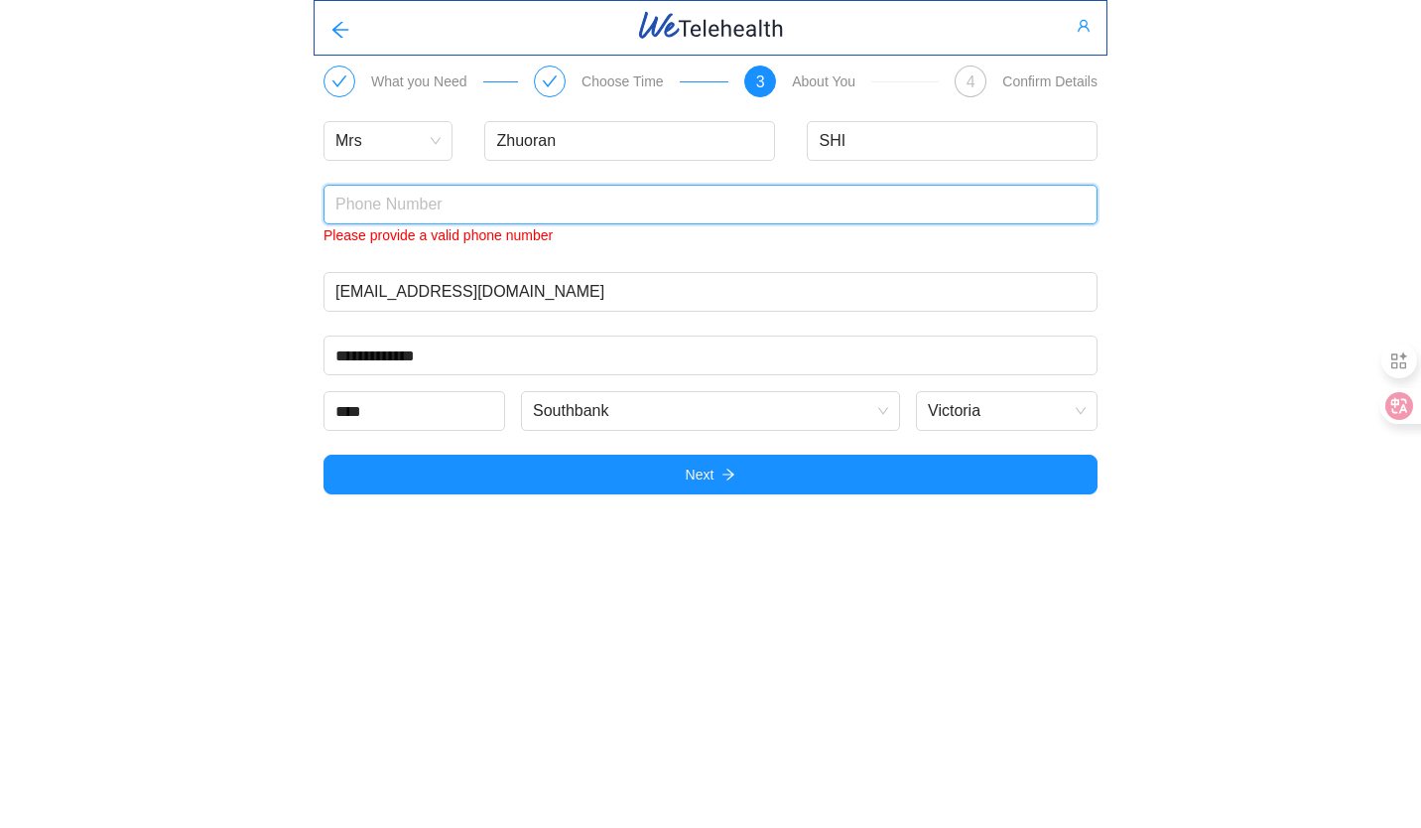
click at [617, 197] on input "text" at bounding box center [710, 205] width 774 height 40
type input "0490546483"
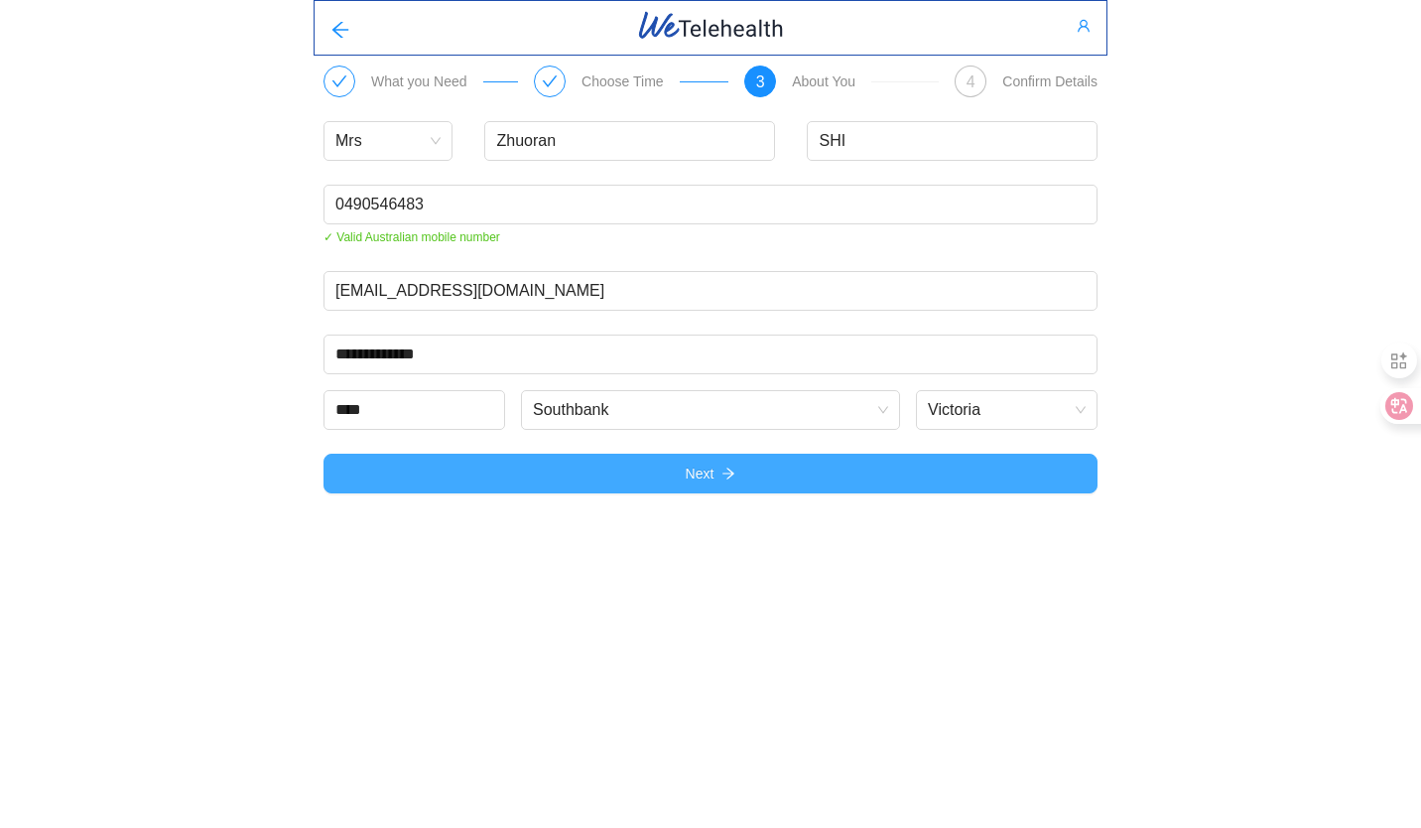
click at [579, 473] on button "Next" at bounding box center [710, 473] width 774 height 40
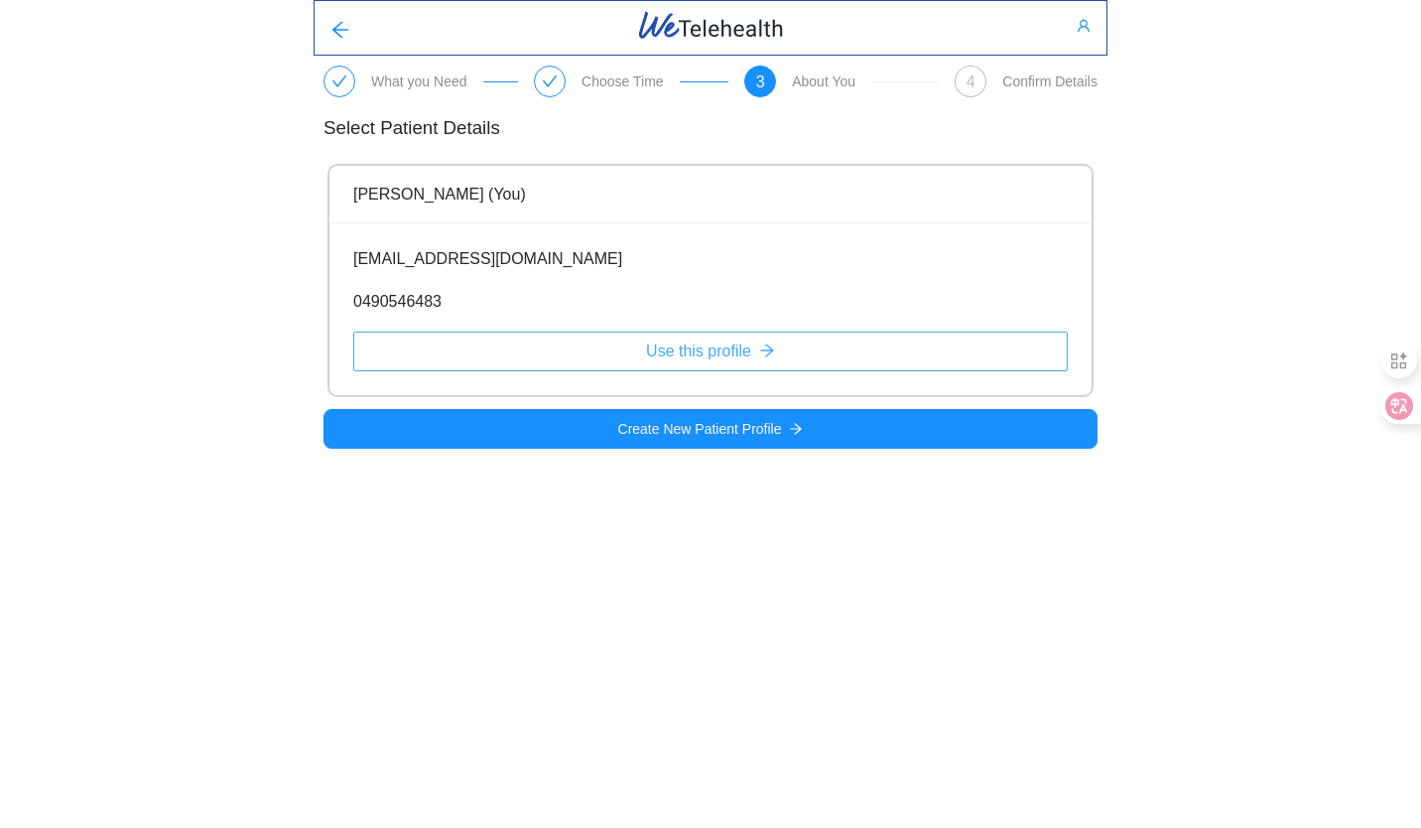
click at [631, 361] on button "Use this profile" at bounding box center [710, 351] width 714 height 40
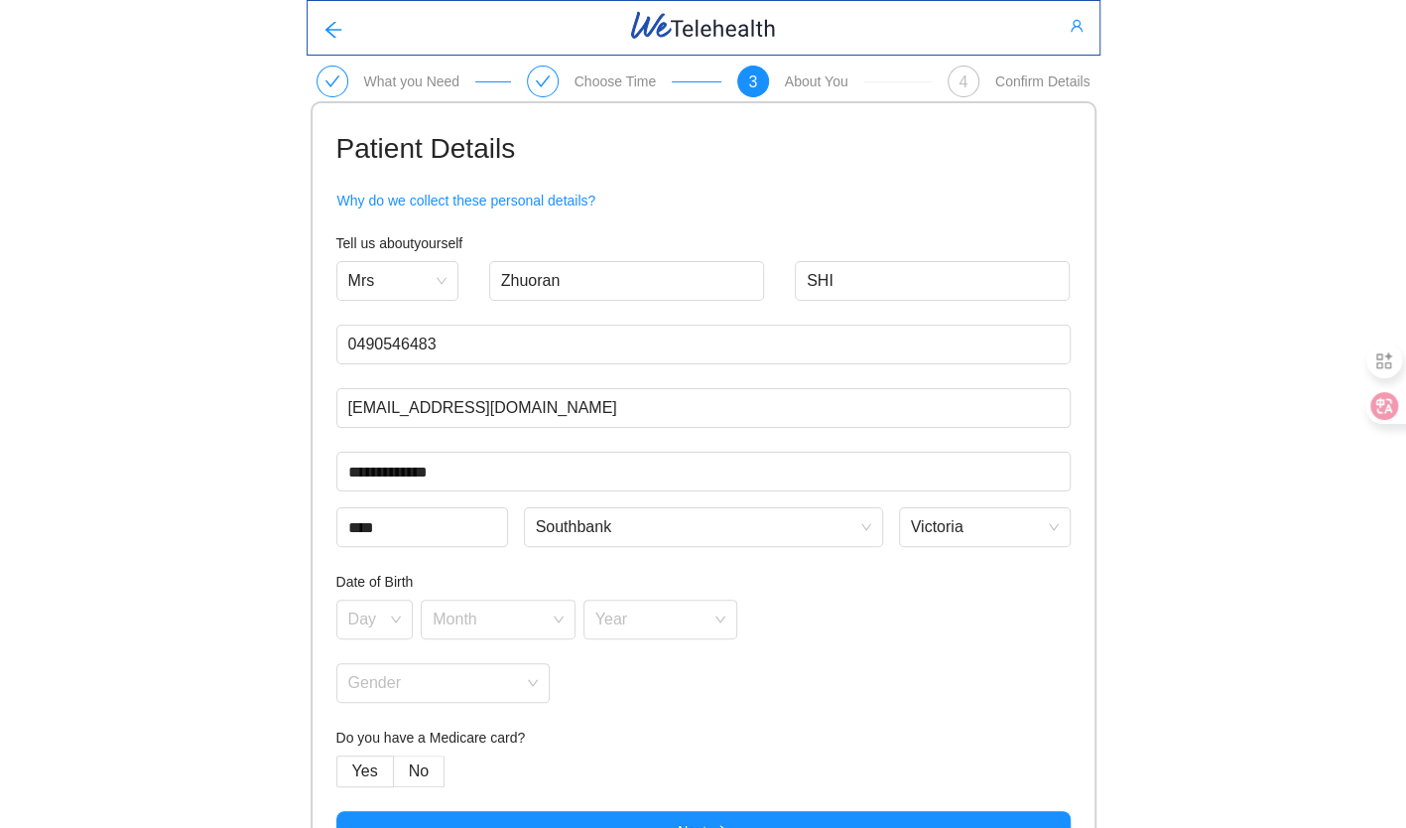
scroll to position [50, 0]
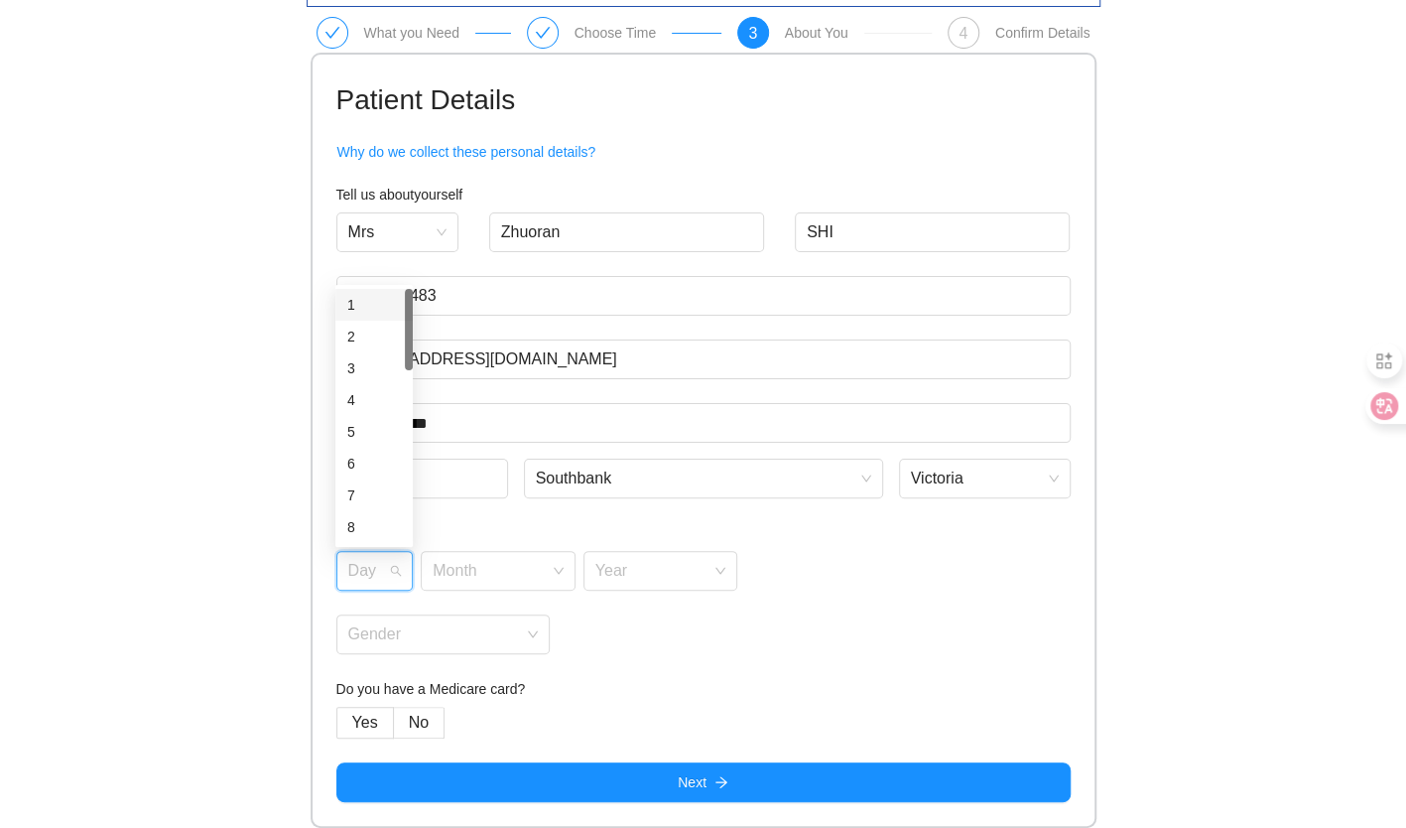
click at [382, 561] on input "search" at bounding box center [368, 567] width 40 height 30
click at [381, 516] on div "31" at bounding box center [374, 527] width 54 height 22
click at [529, 560] on input "search" at bounding box center [491, 567] width 117 height 30
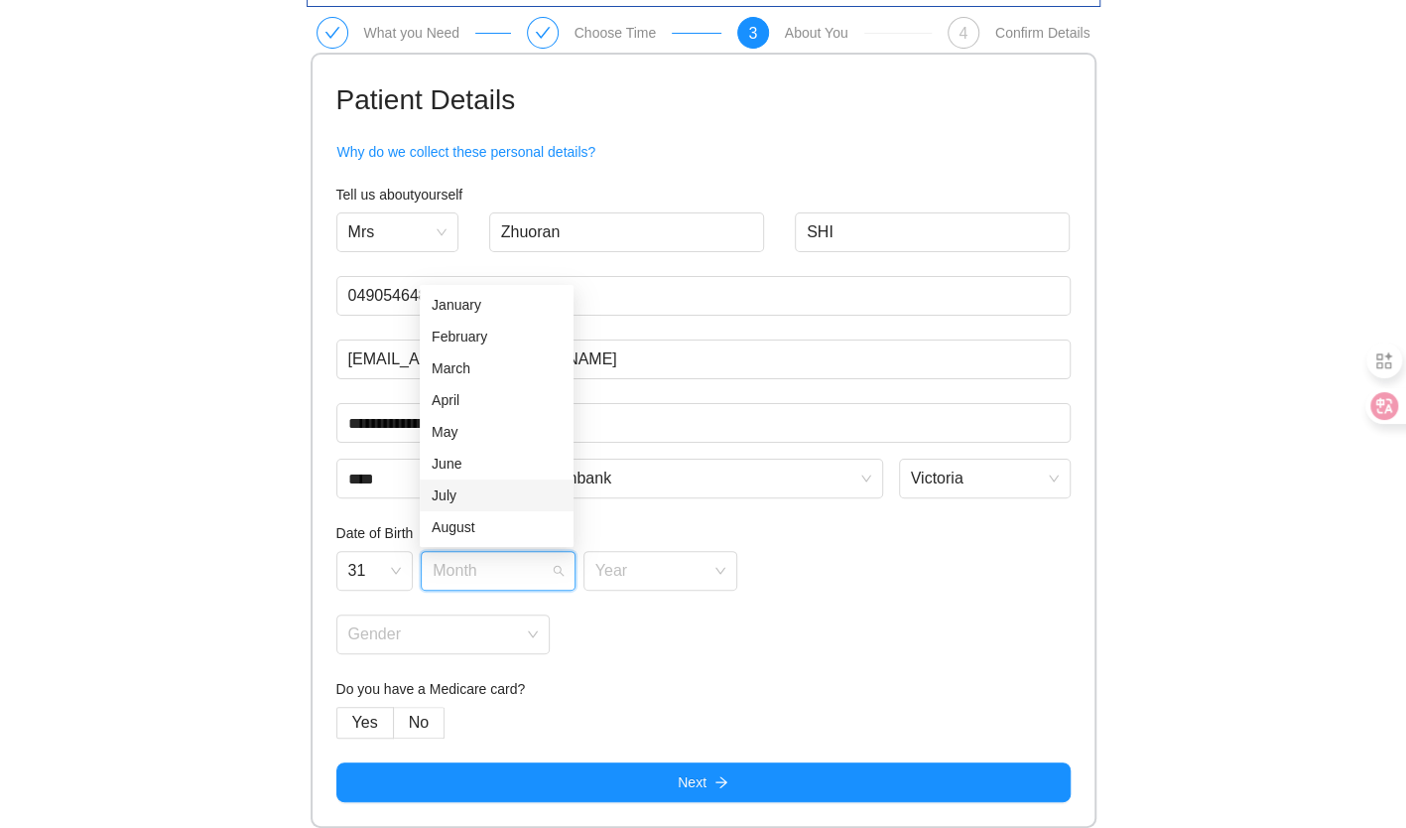
click at [492, 501] on div "July" at bounding box center [497, 495] width 130 height 22
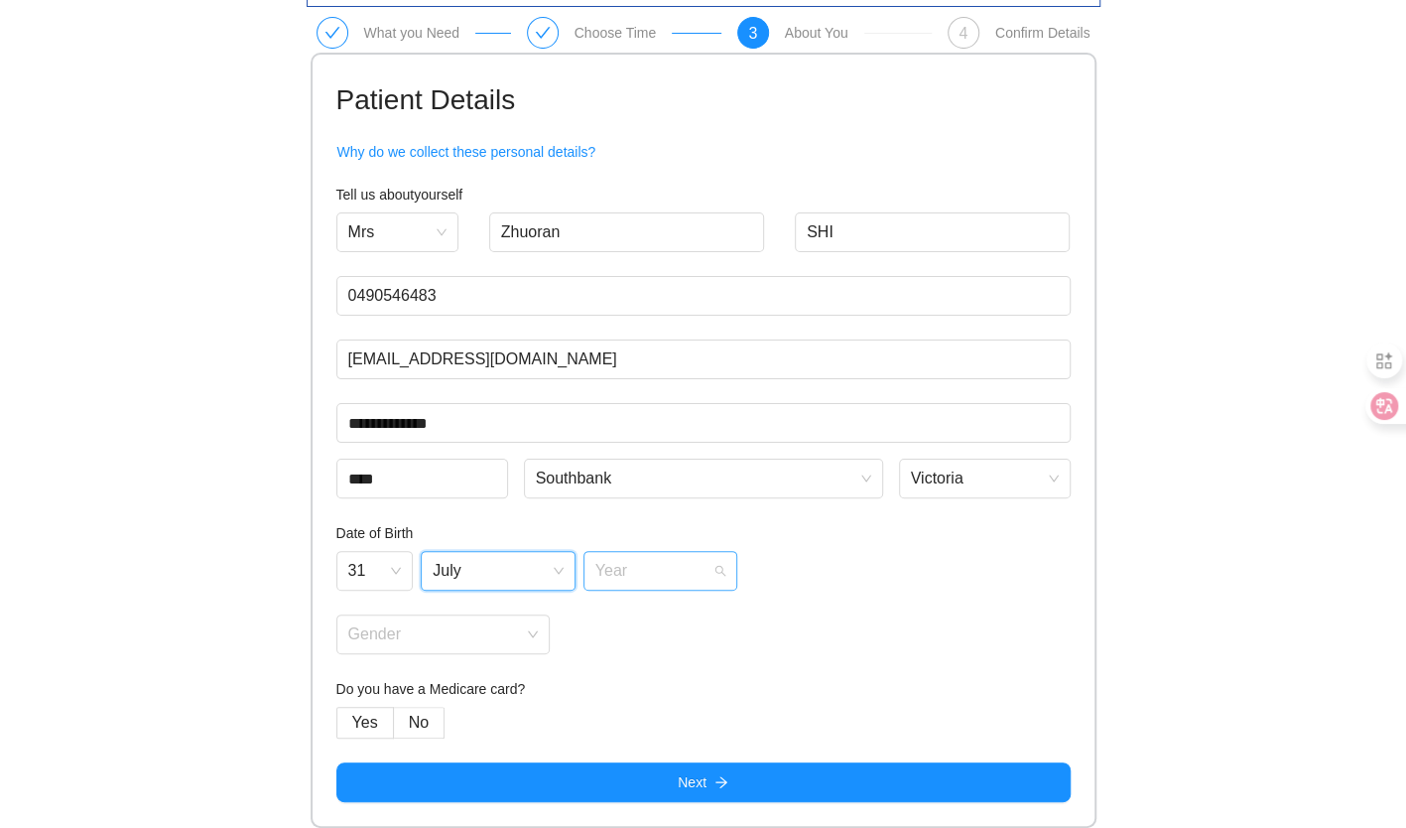
click at [688, 581] on span at bounding box center [653, 571] width 117 height 38
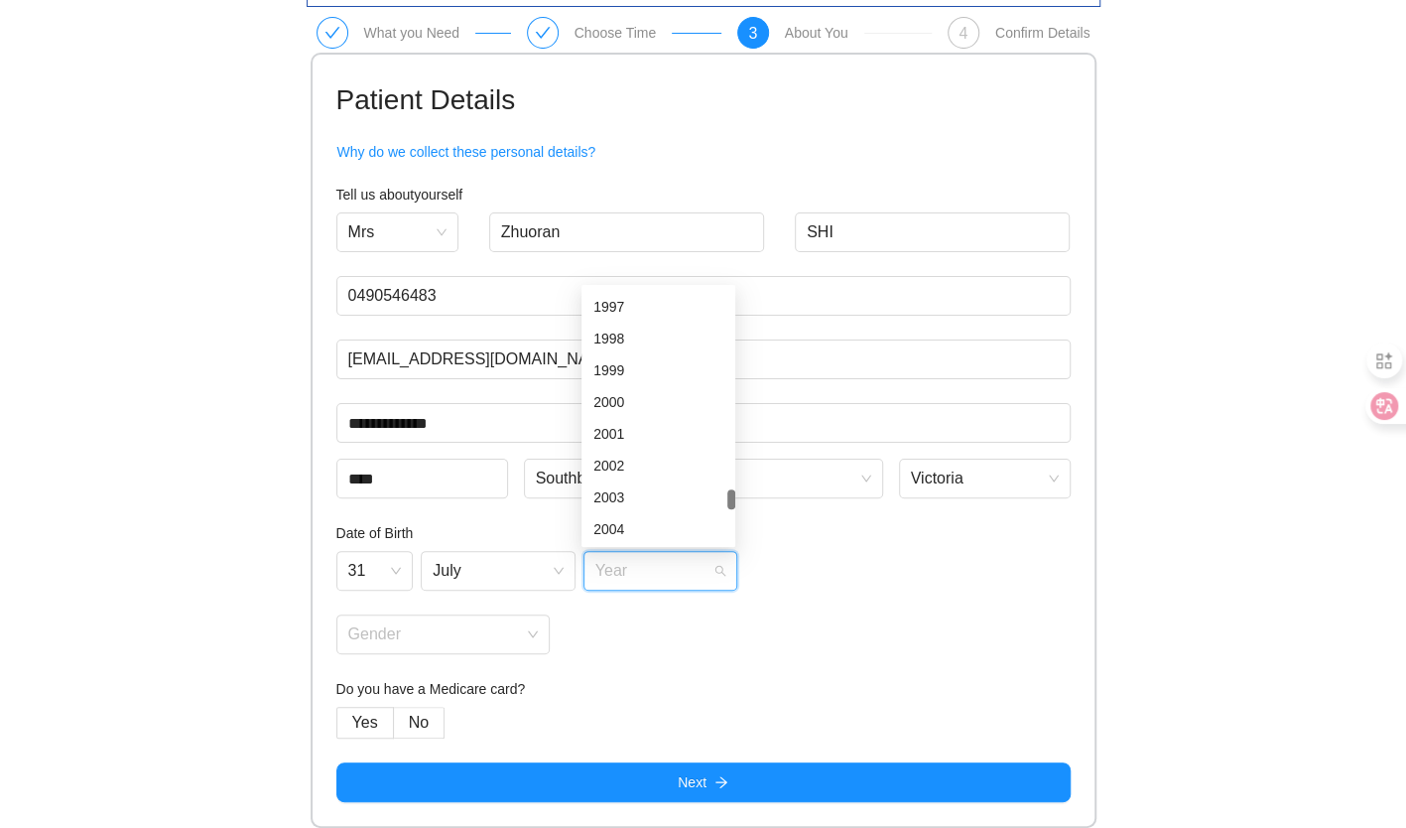
scroll to position [3040, 0]
click at [657, 393] on div "2000" at bounding box center [658, 400] width 130 height 22
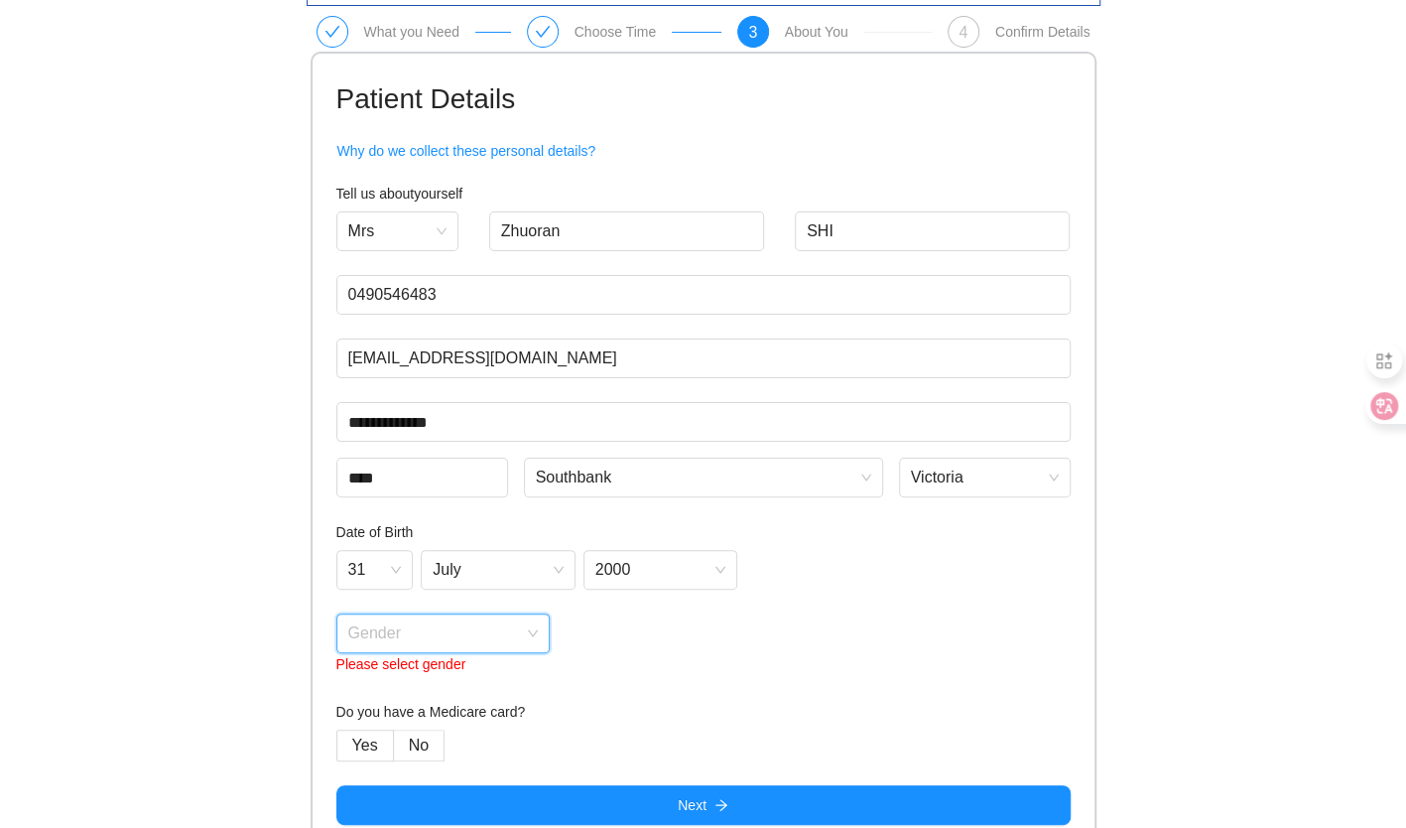
click at [404, 632] on input "search" at bounding box center [436, 629] width 177 height 30
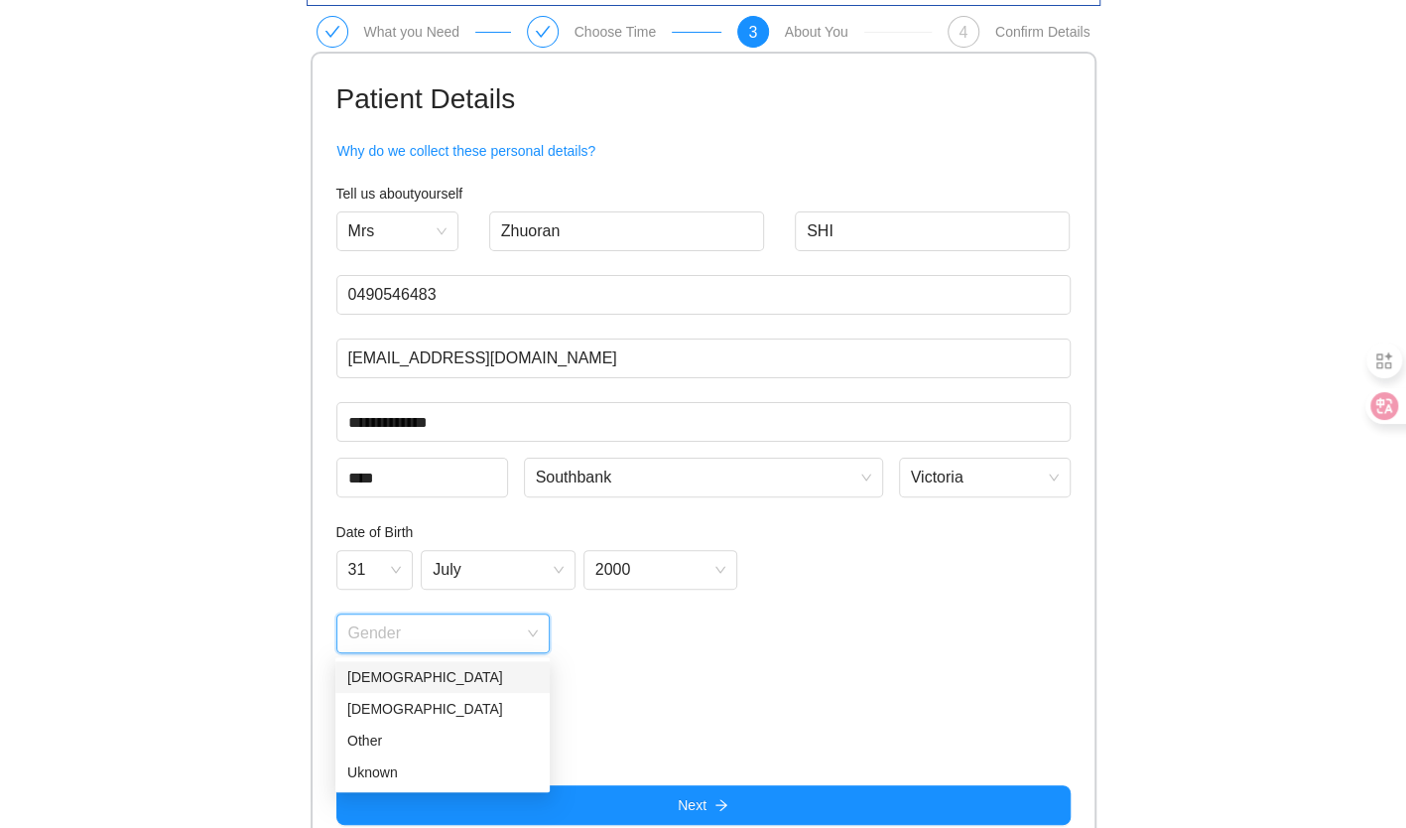
scroll to position [73, 0]
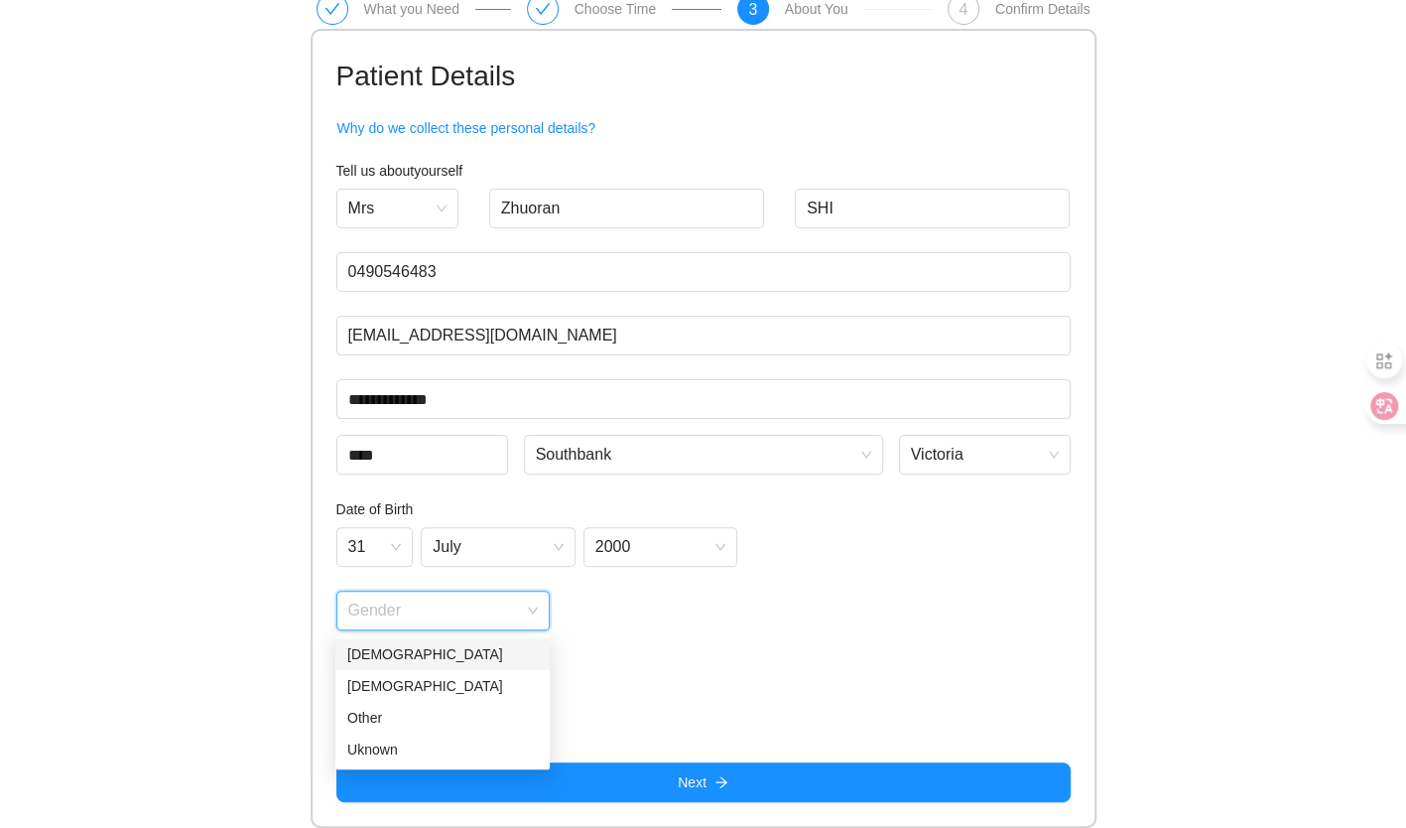
click at [415, 657] on div "[DEMOGRAPHIC_DATA]" at bounding box center [442, 654] width 191 height 22
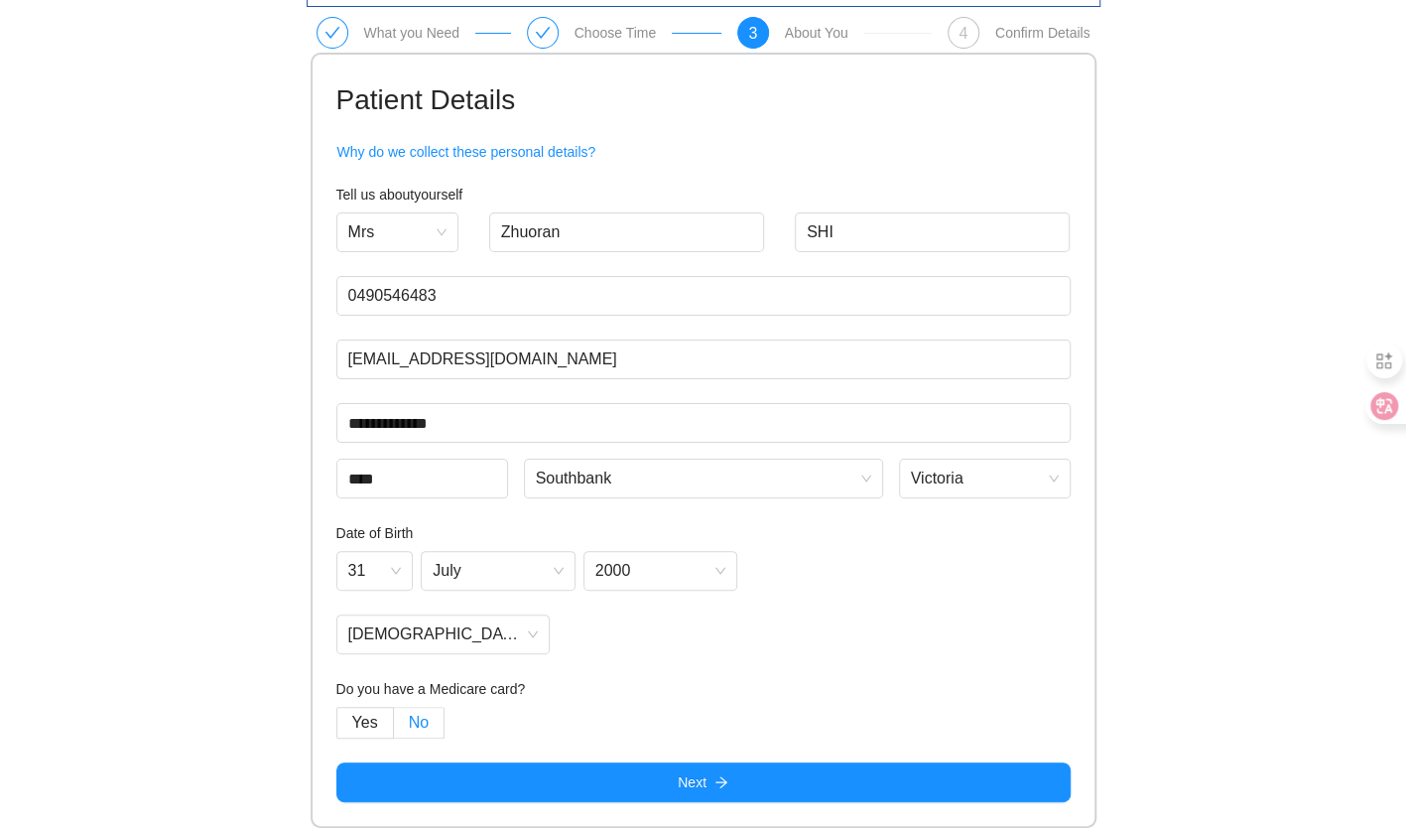
click at [428, 710] on label "No" at bounding box center [419, 723] width 51 height 32
click at [412, 714] on span "No" at bounding box center [419, 721] width 20 height 17
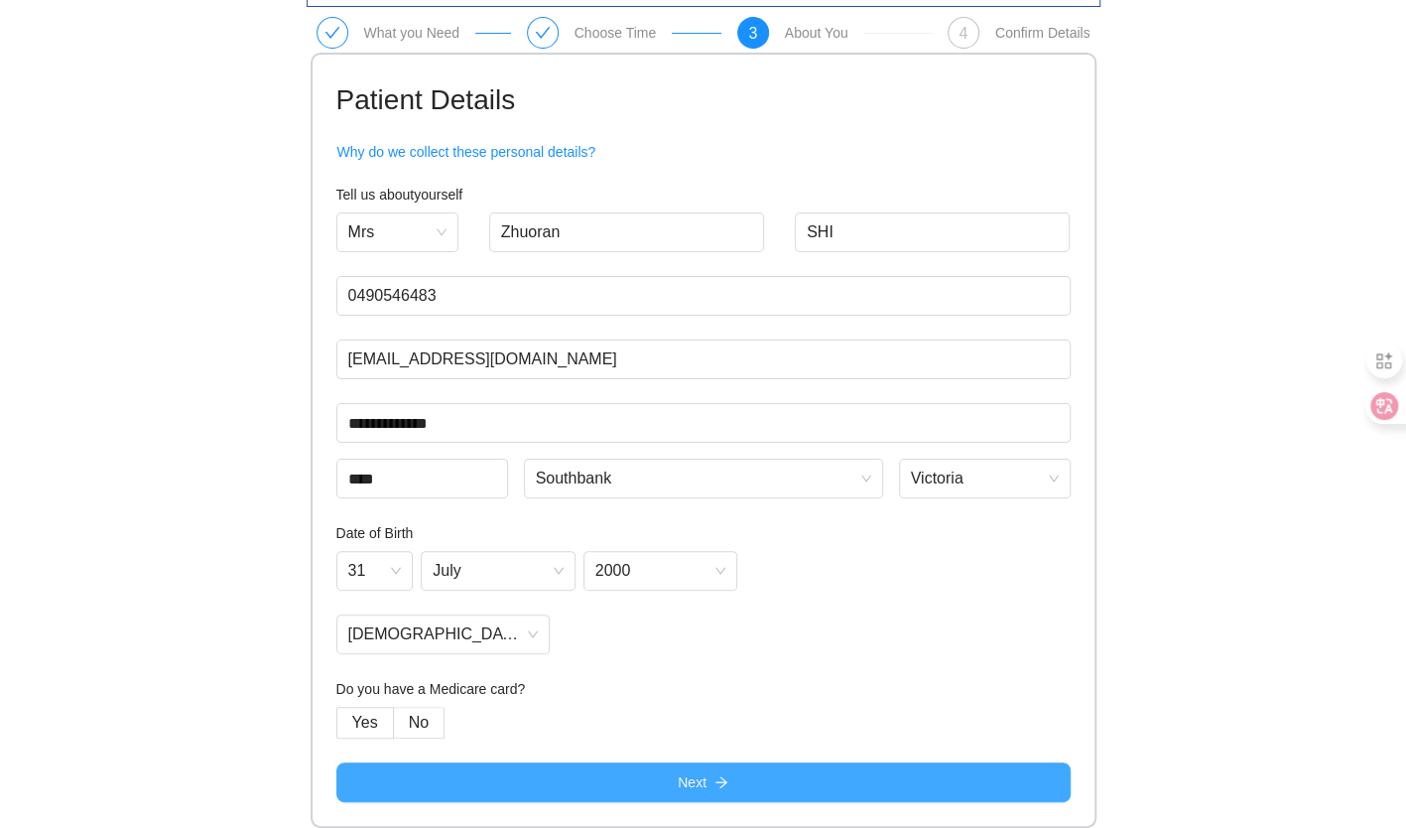
click at [563, 768] on button "Next" at bounding box center [703, 782] width 734 height 40
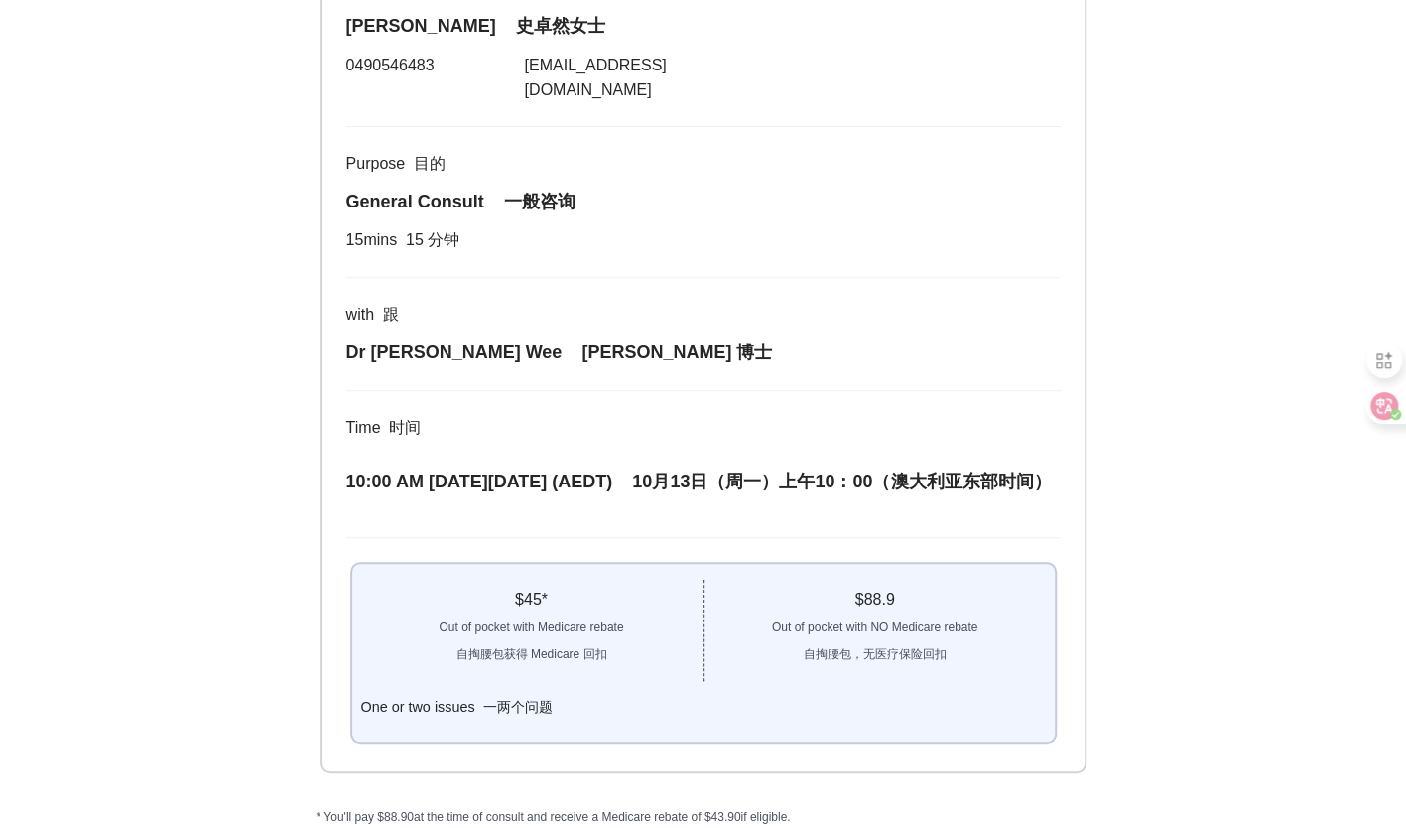
scroll to position [396, 0]
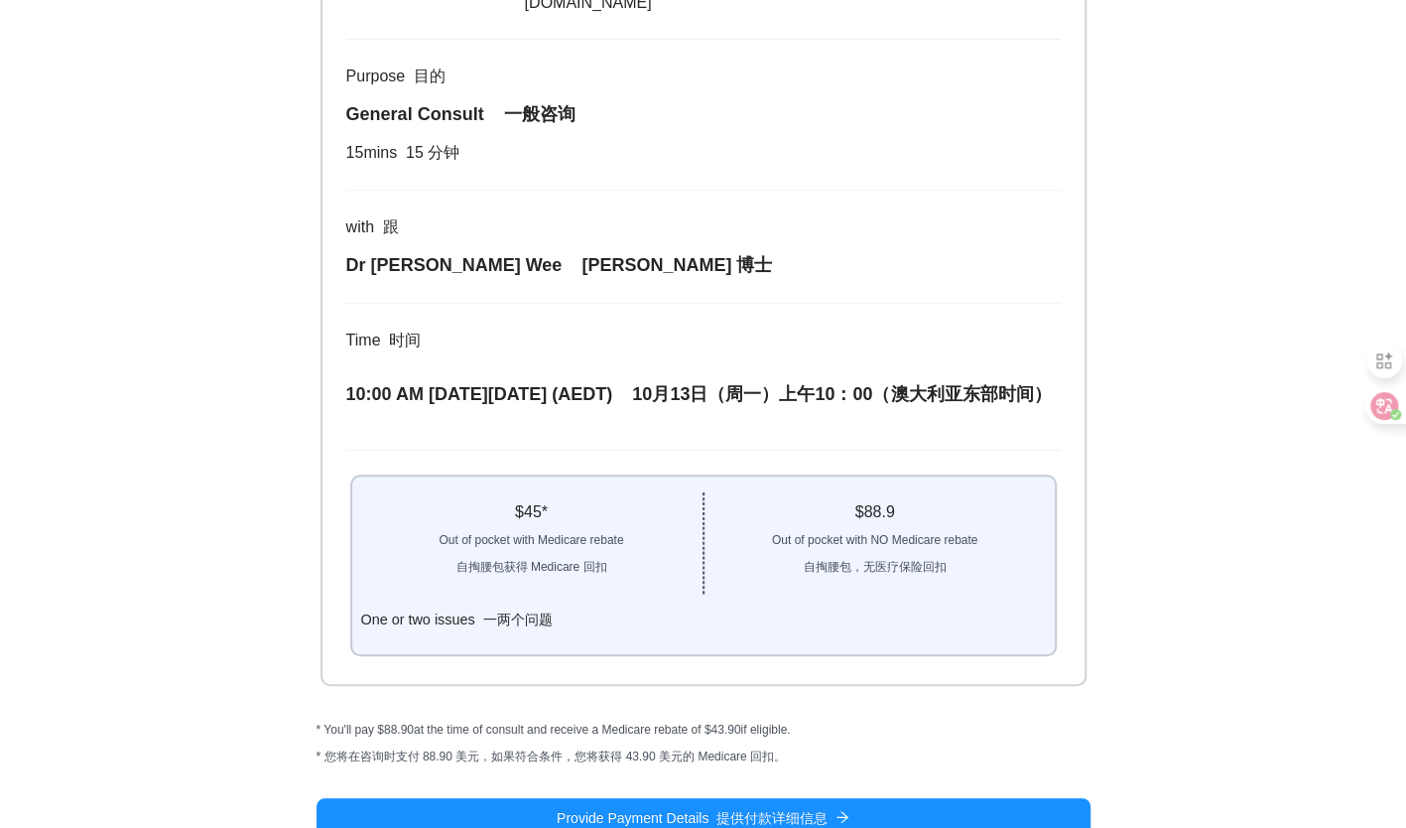
click at [581, 500] on div "$ 45 *" at bounding box center [530, 512] width 341 height 24
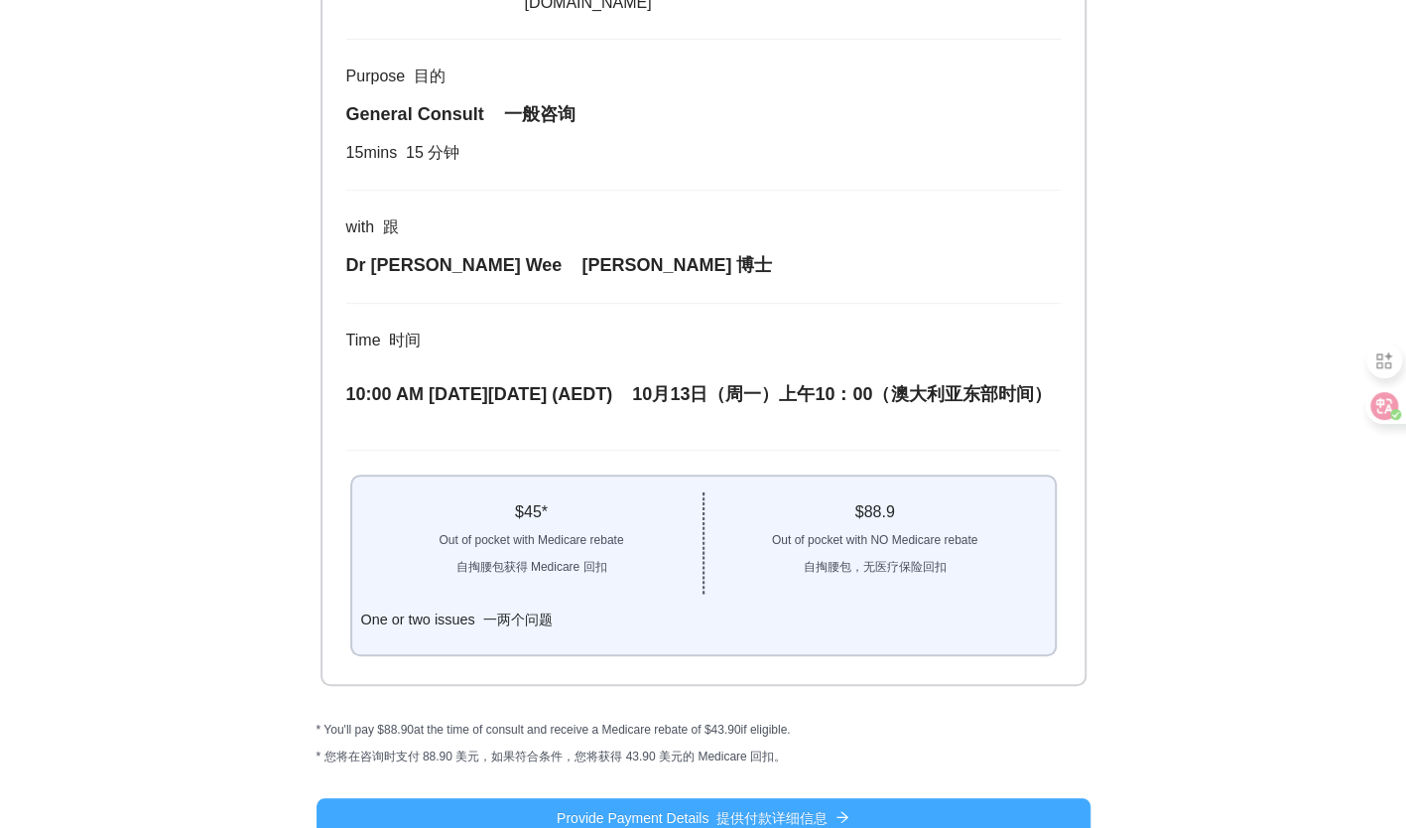
click at [620, 807] on span "Provide Payment Details 提供付款详细信息" at bounding box center [692, 818] width 271 height 22
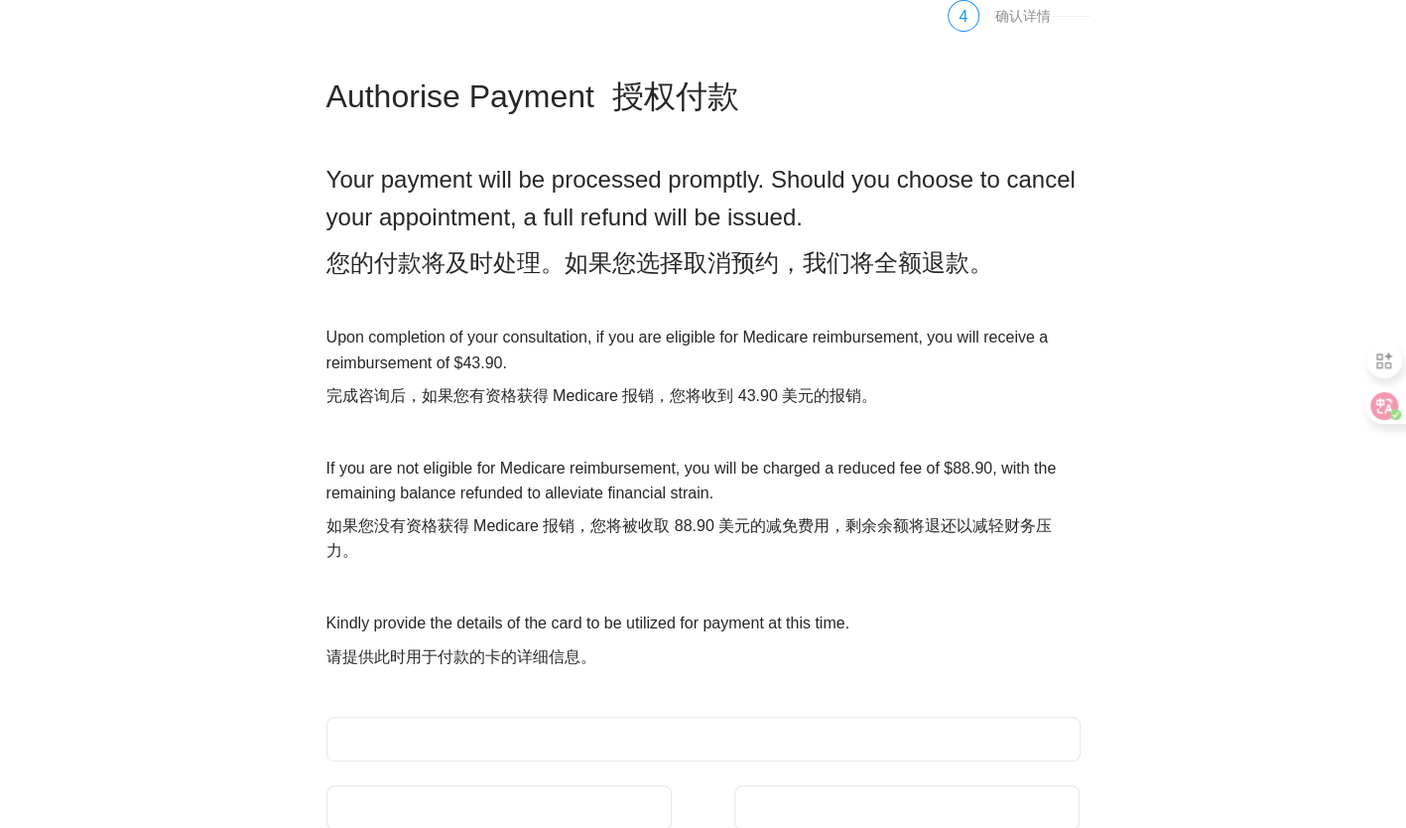
scroll to position [202, 0]
